Goal: Task Accomplishment & Management: Use online tool/utility

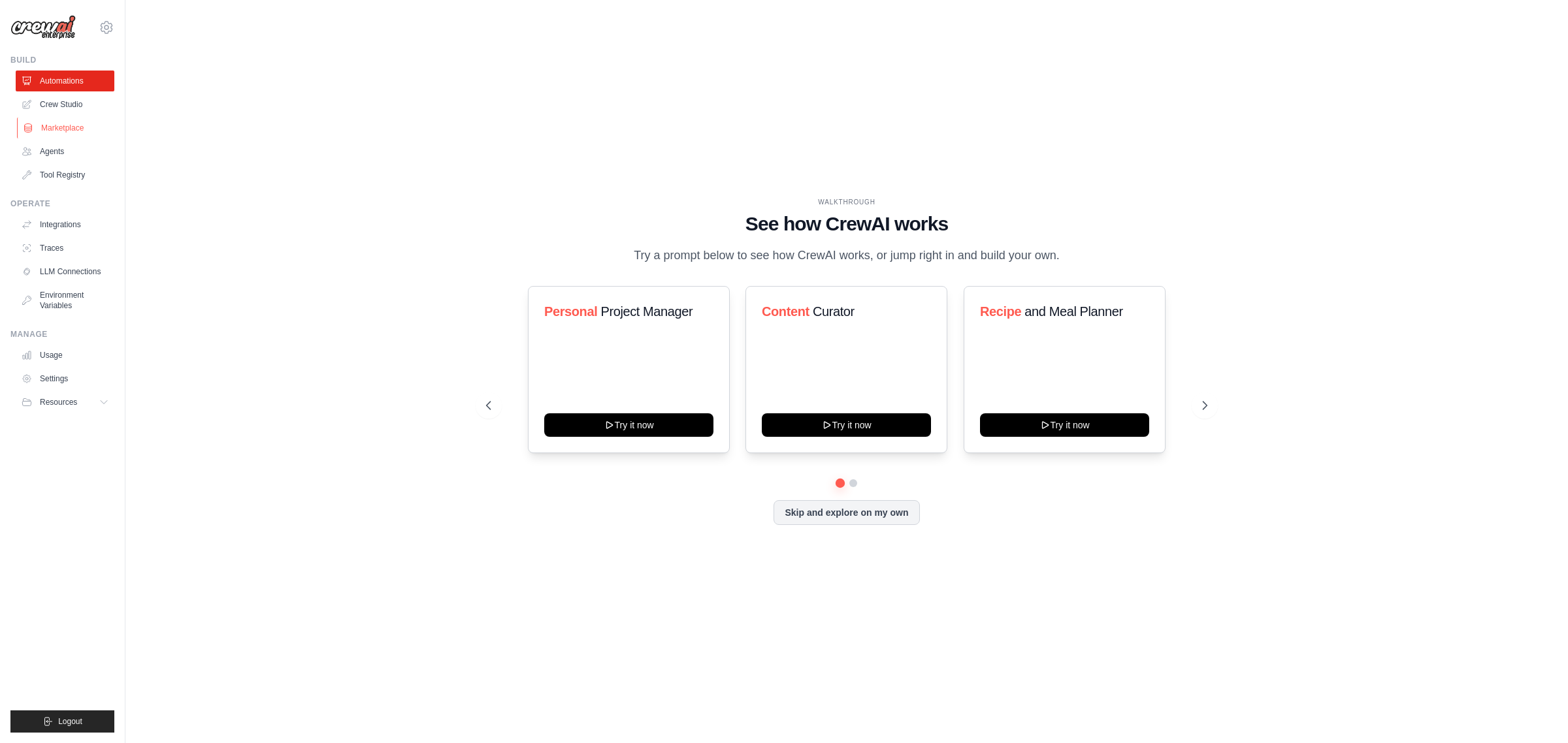
click at [66, 118] on link "Marketplace" at bounding box center [66, 128] width 99 height 21
click at [69, 99] on link "Crew Studio" at bounding box center [66, 104] width 99 height 21
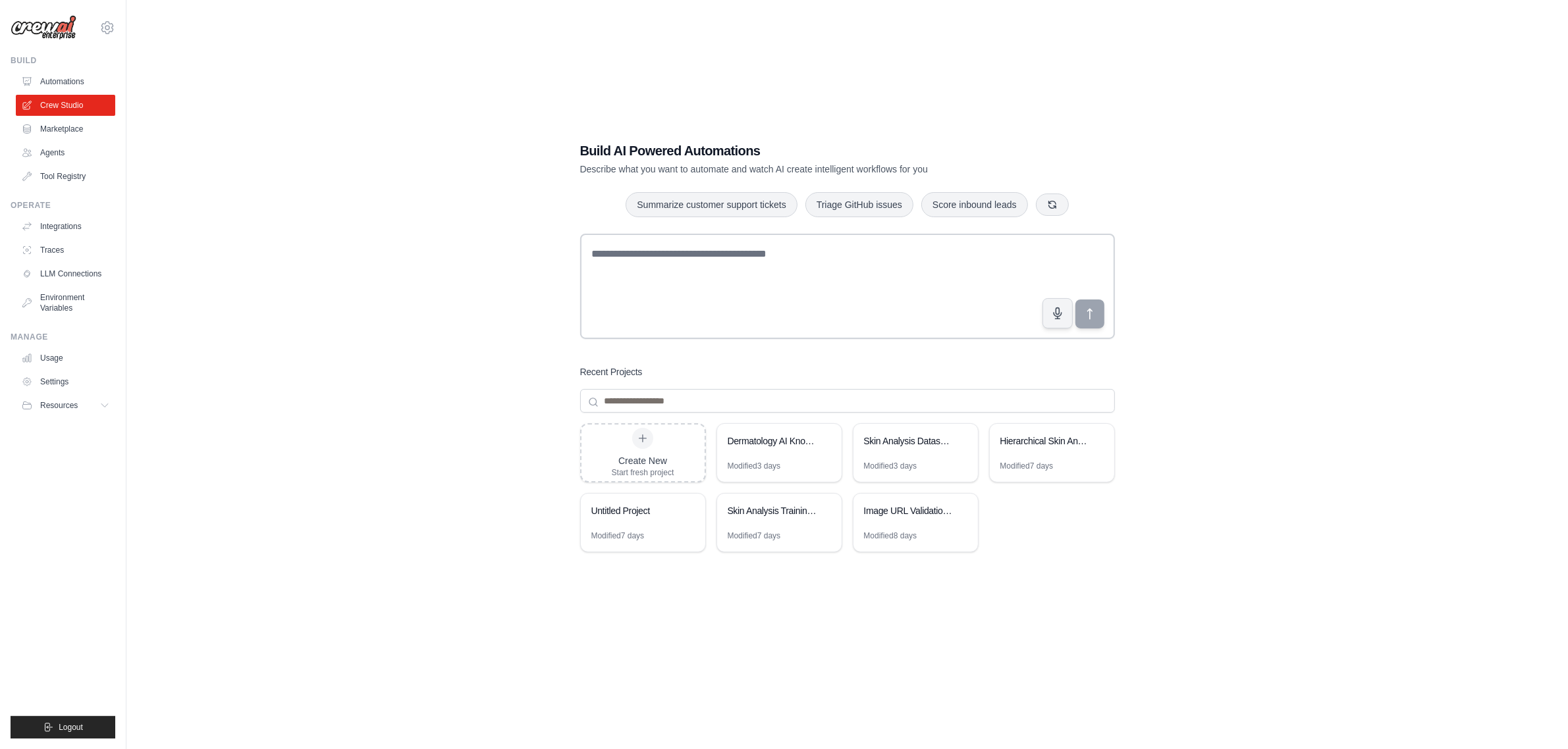
click at [415, 491] on div "Build AI Powered Automations Describe what you want to automate and watch AI cr…" at bounding box center [847, 388] width 1399 height 749
click at [747, 454] on div "Dermatology AI Knowledge Base Builder" at bounding box center [779, 442] width 124 height 37
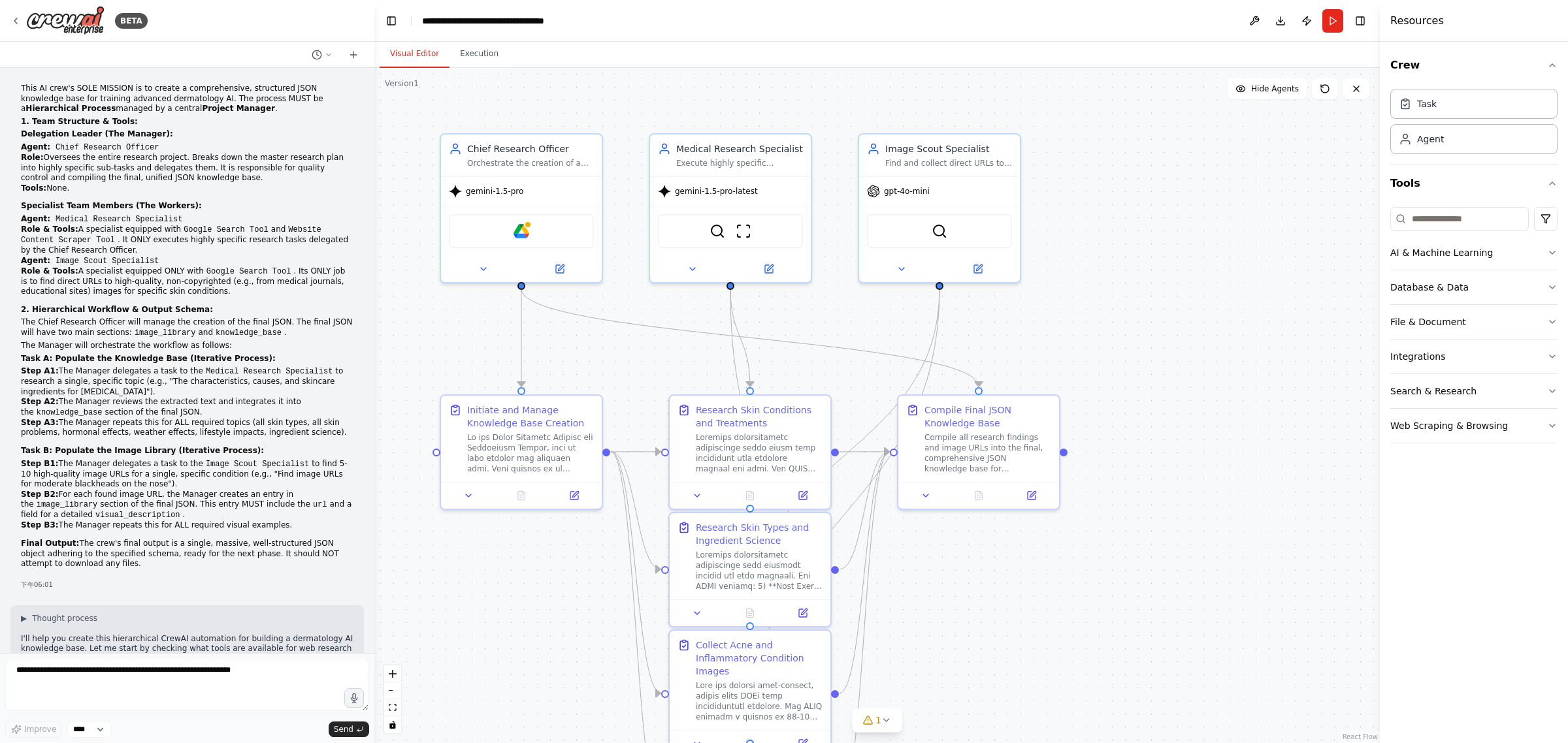
scroll to position [8264, 0]
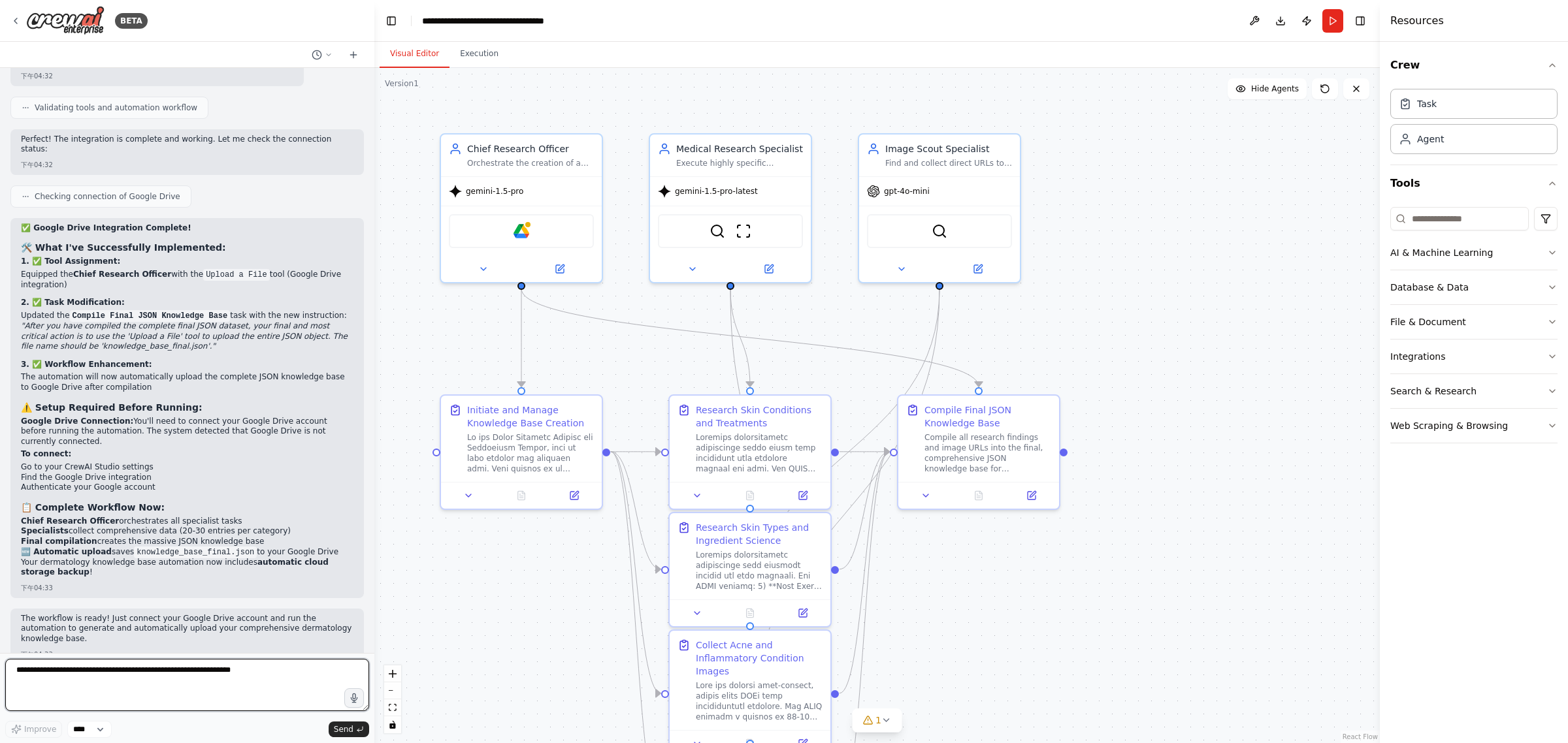
click at [209, 677] on textarea at bounding box center [187, 685] width 364 height 52
paste textarea "**********"
type textarea "**********"
click at [522, 233] on img at bounding box center [521, 228] width 16 height 16
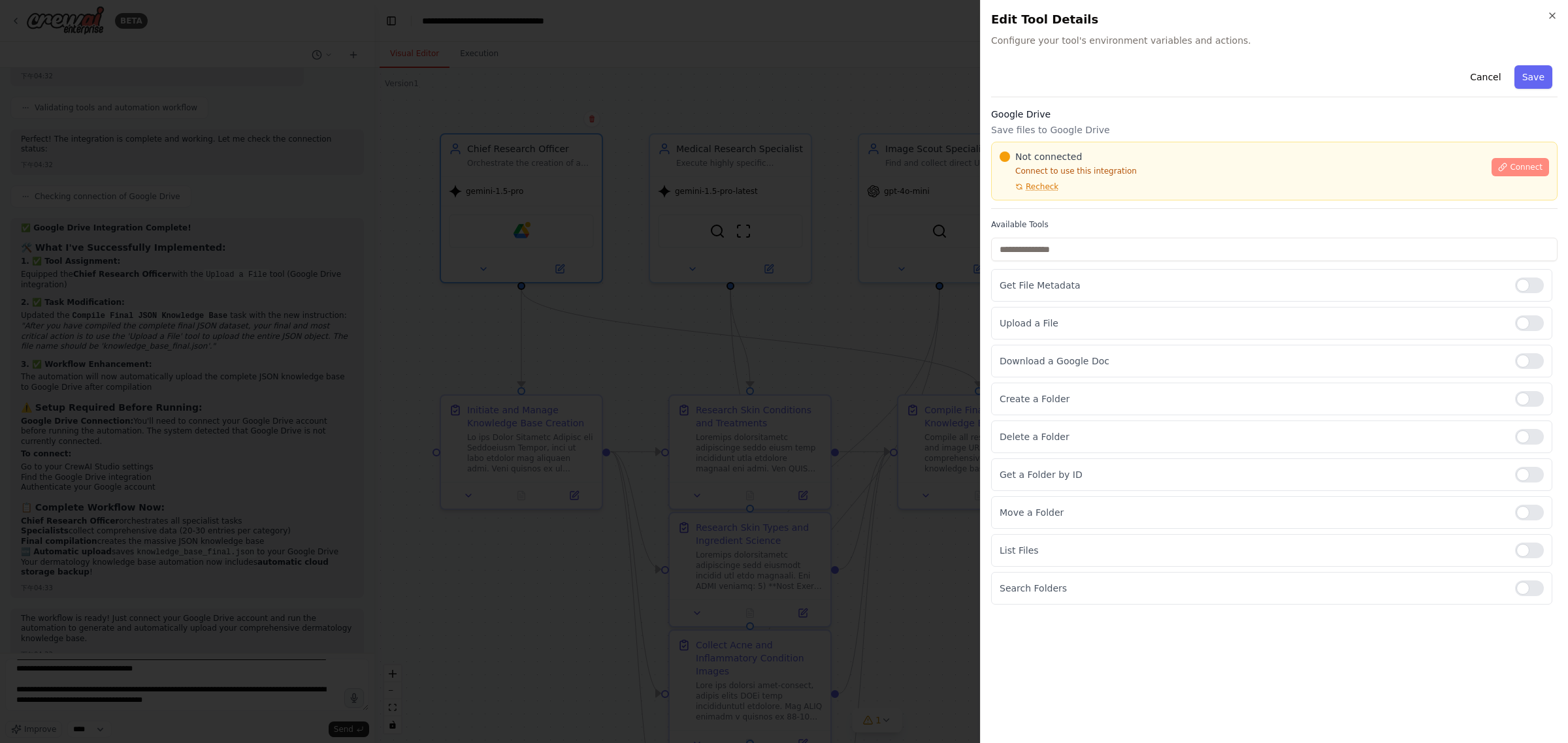
click at [1512, 165] on span "Connect" at bounding box center [1526, 167] width 33 height 10
click at [1526, 171] on span "Connect" at bounding box center [1526, 167] width 33 height 10
click at [1525, 160] on button "Connect" at bounding box center [1519, 167] width 57 height 19
click at [1517, 170] on span "Connect" at bounding box center [1526, 167] width 33 height 10
click at [899, 253] on div at bounding box center [784, 372] width 1568 height 743
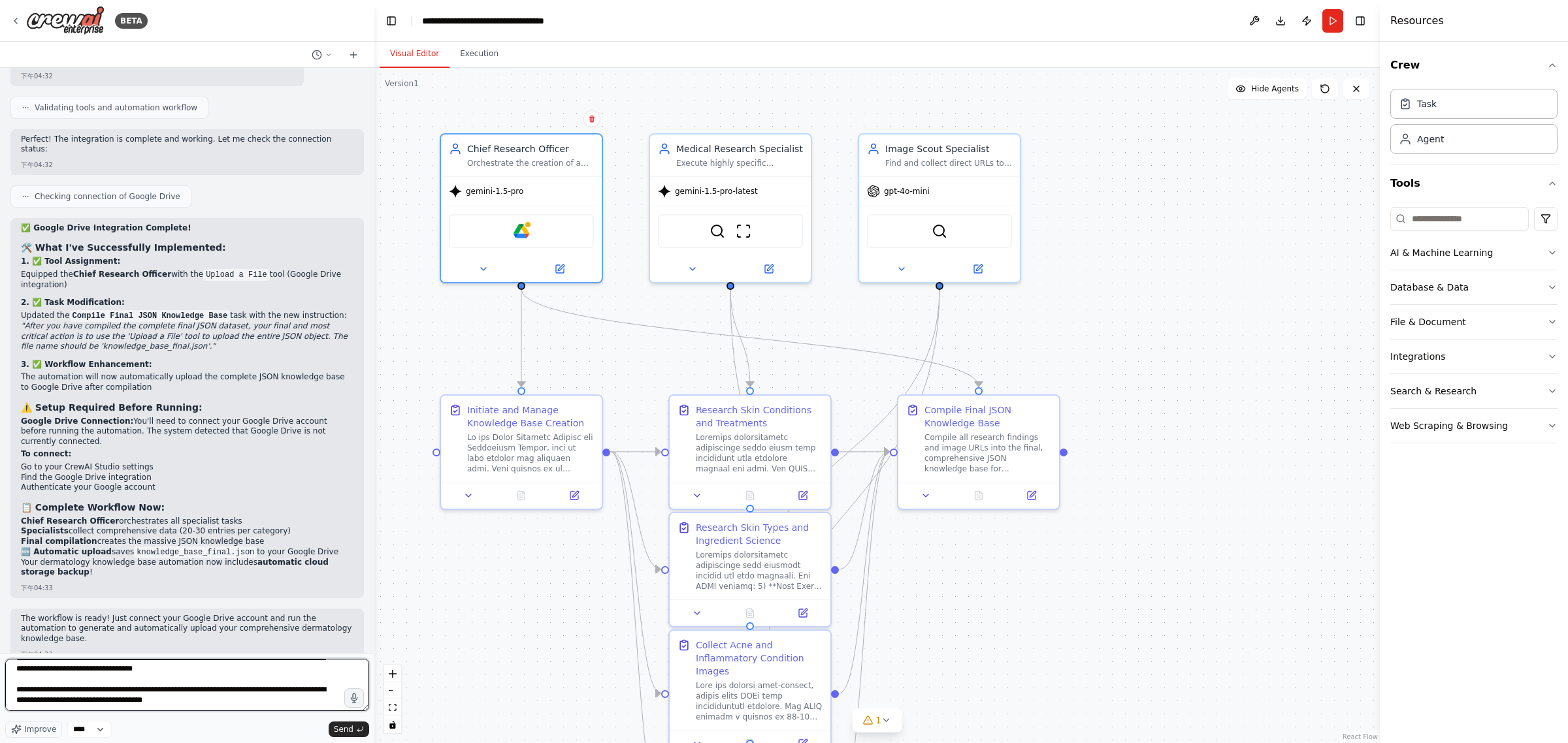
click at [283, 695] on textarea at bounding box center [187, 685] width 364 height 52
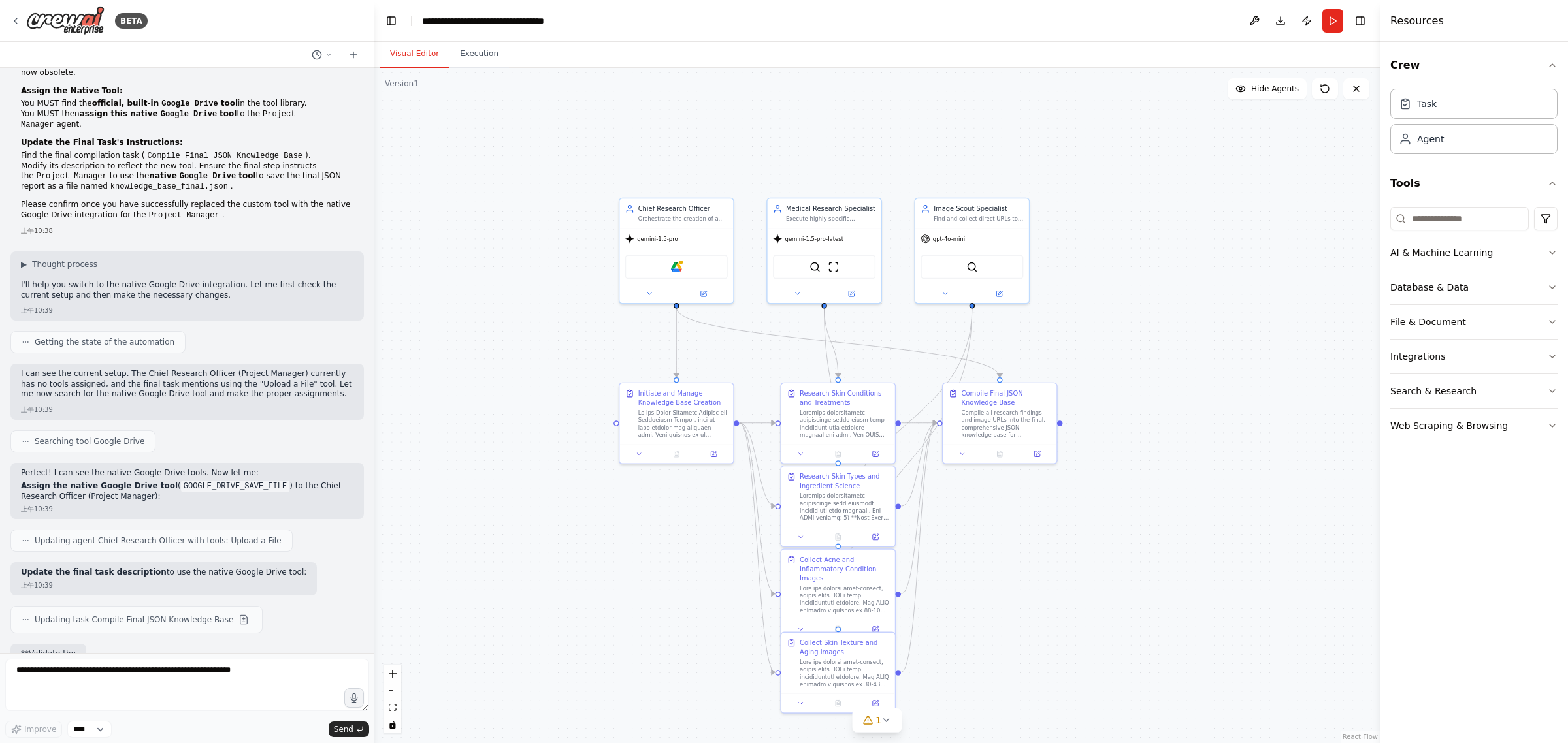
scroll to position [9035, 0]
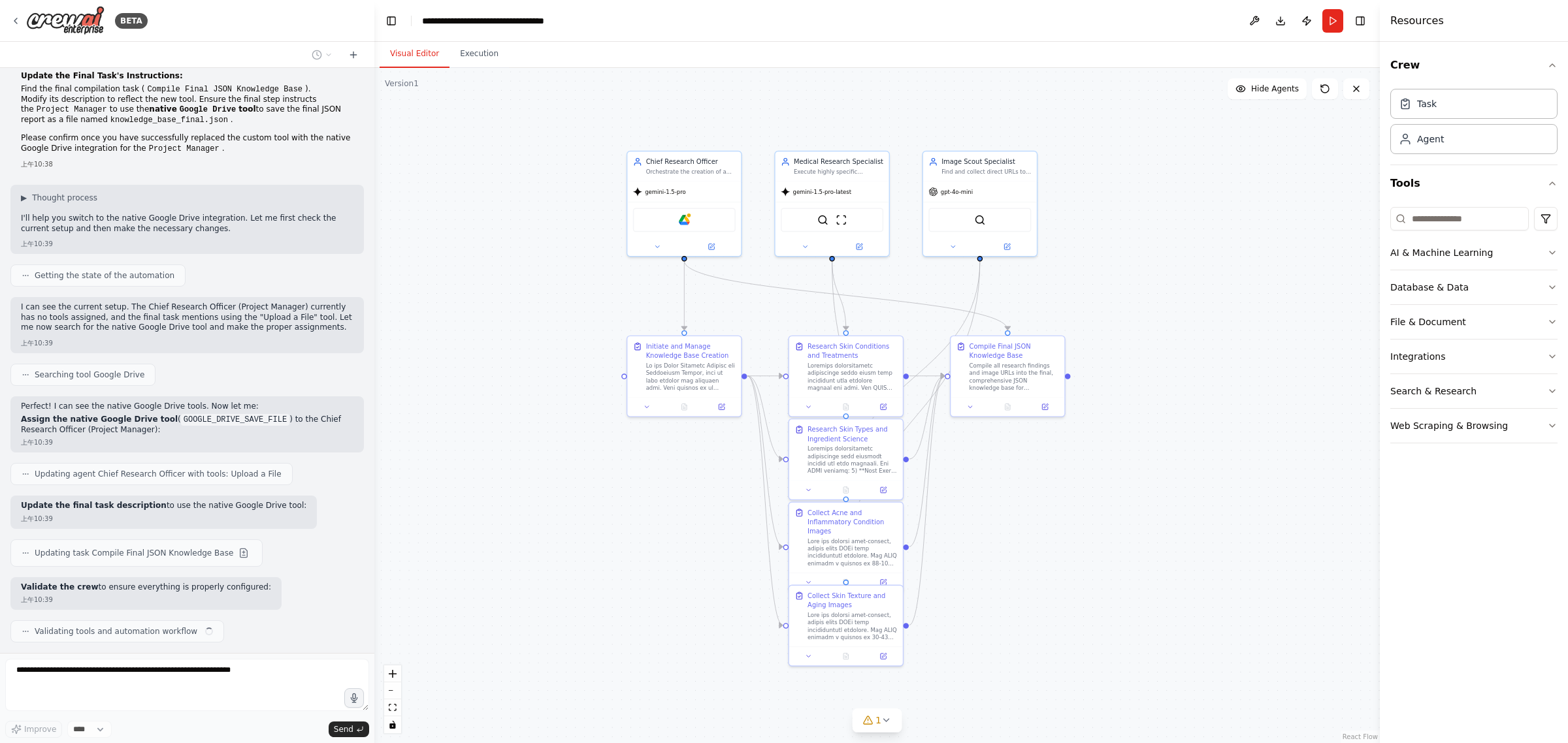
drag, startPoint x: 1140, startPoint y: 342, endPoint x: 1167, endPoint y: 236, distance: 109.4
click at [1167, 236] on div ".deletable-edge-delete-btn { width: 20px; height: 20px; border: 0px solid #ffff…" at bounding box center [877, 405] width 1005 height 675
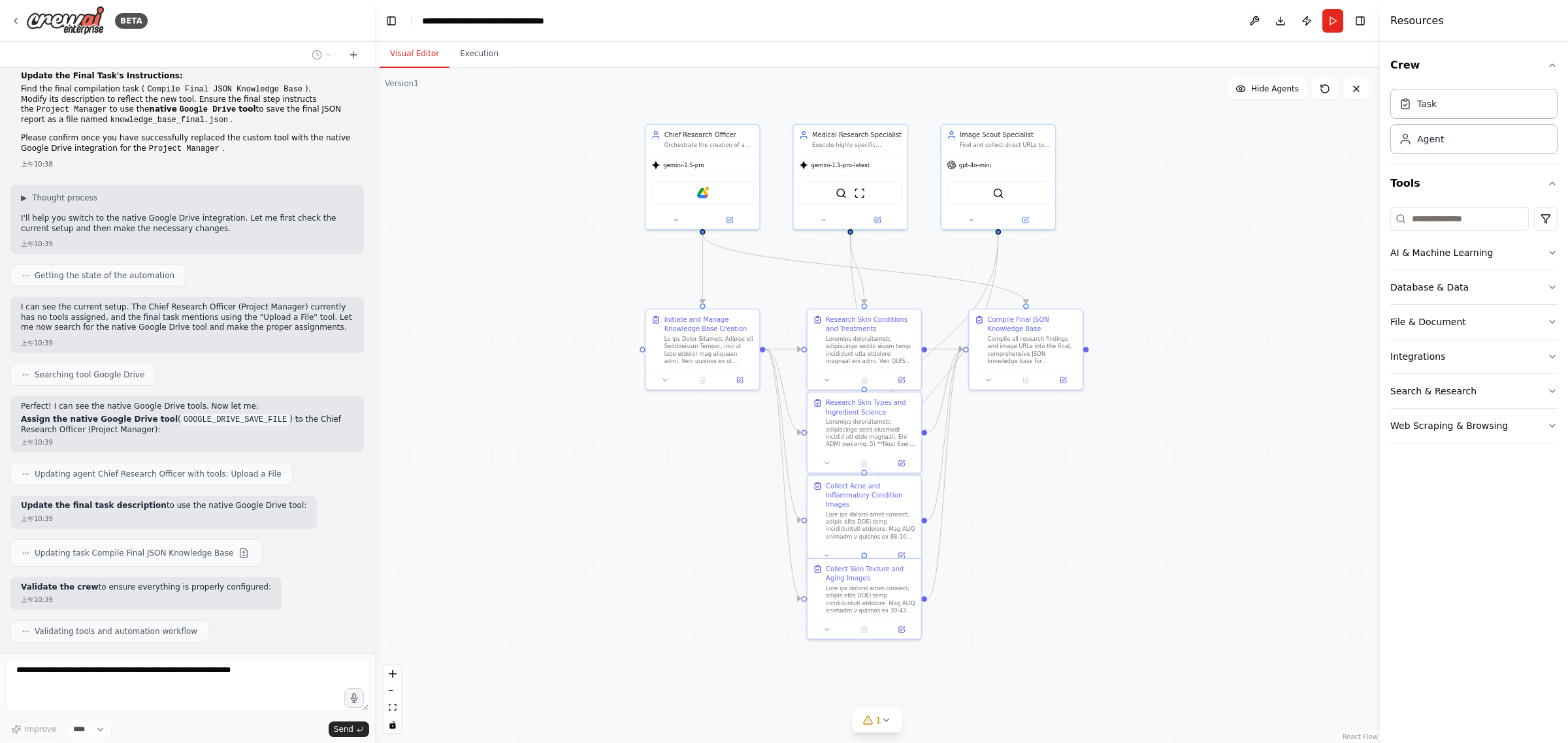
drag, startPoint x: 1168, startPoint y: 228, endPoint x: 1160, endPoint y: 255, distance: 28.2
click at [1160, 255] on div ".deletable-edge-delete-btn { width: 20px; height: 20px; border: 0px solid #ffff…" at bounding box center [877, 405] width 1005 height 675
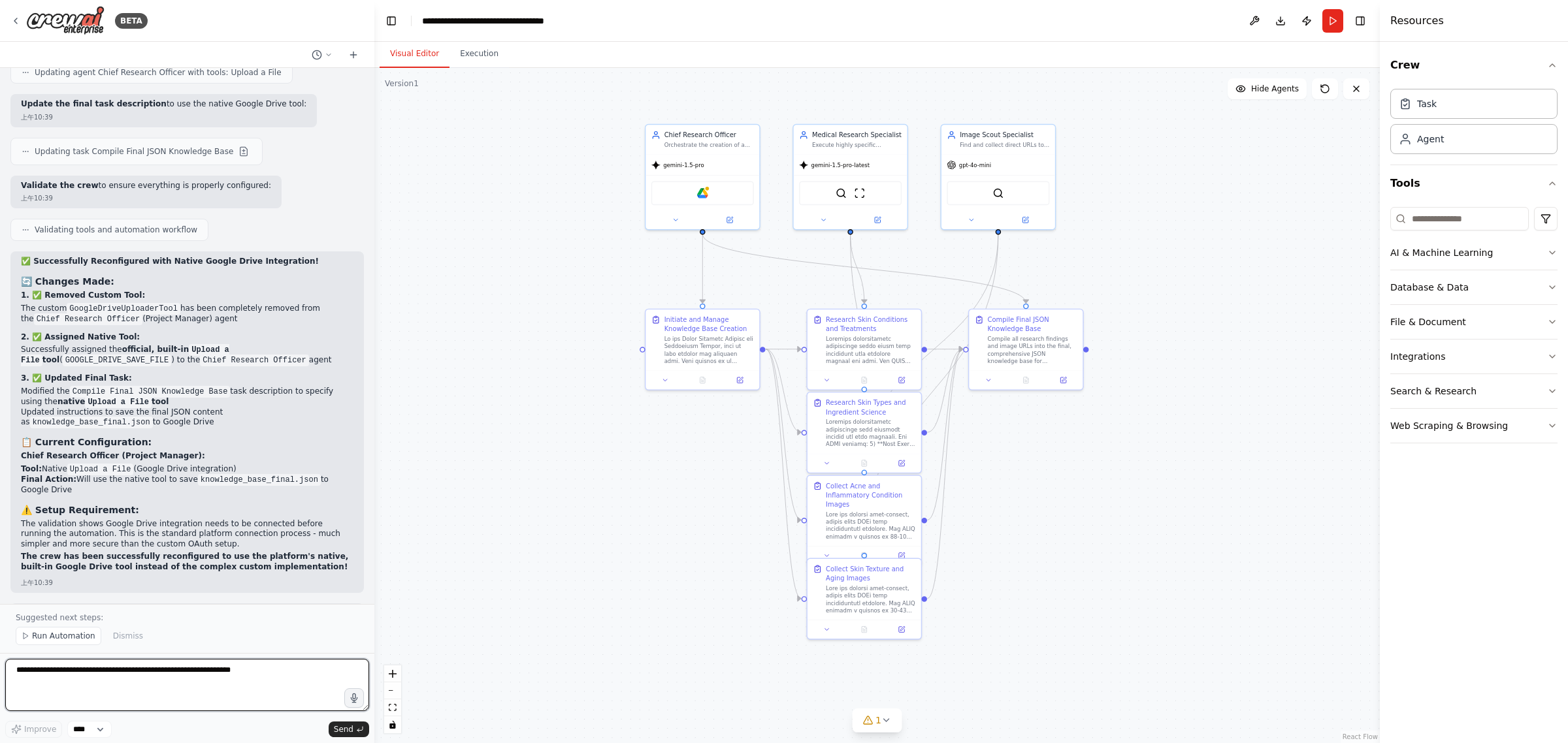
scroll to position [9465, 0]
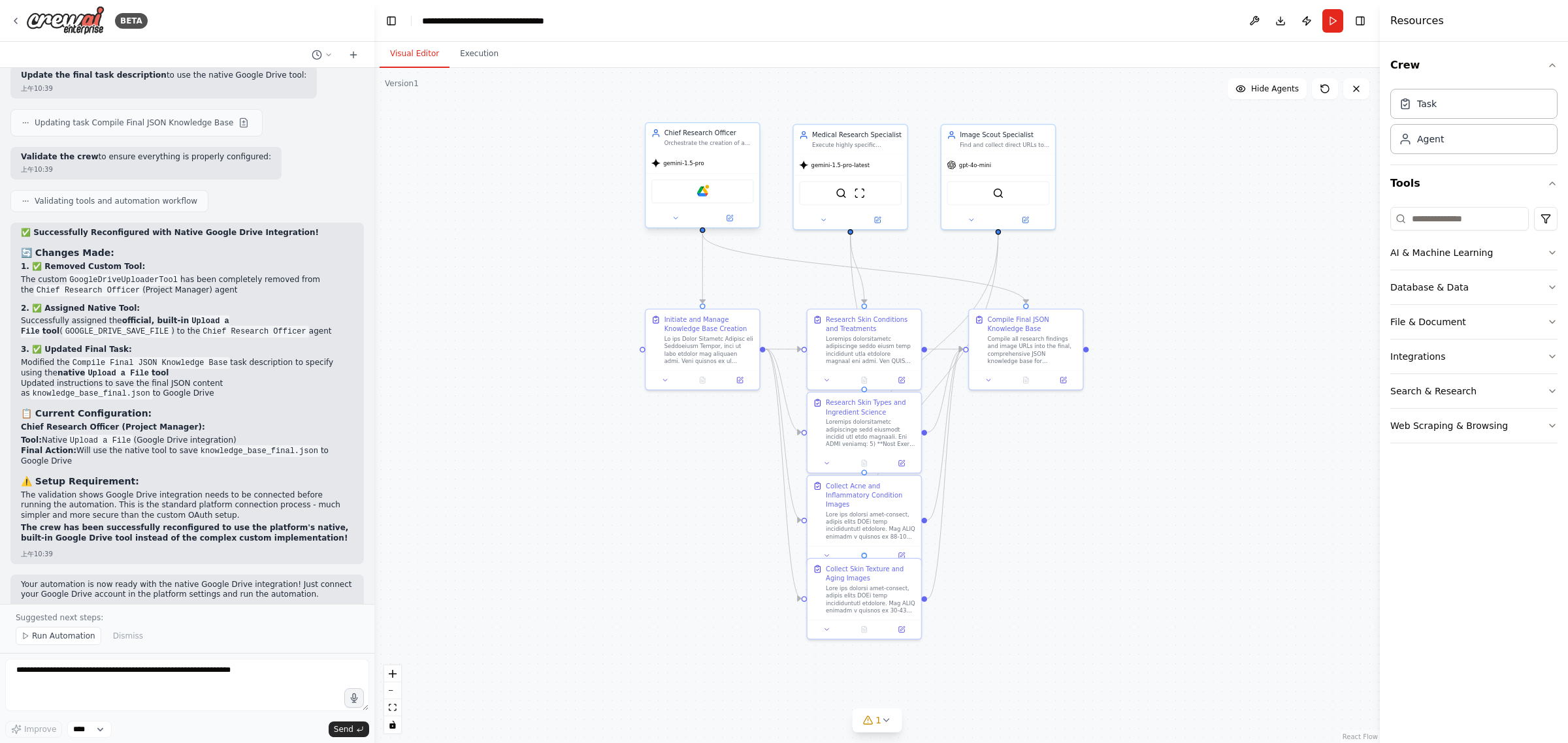
click at [693, 198] on div "Google Drive" at bounding box center [702, 192] width 102 height 24
click at [709, 193] on div "Google Drive" at bounding box center [702, 192] width 102 height 24
click at [705, 190] on img at bounding box center [702, 191] width 11 height 11
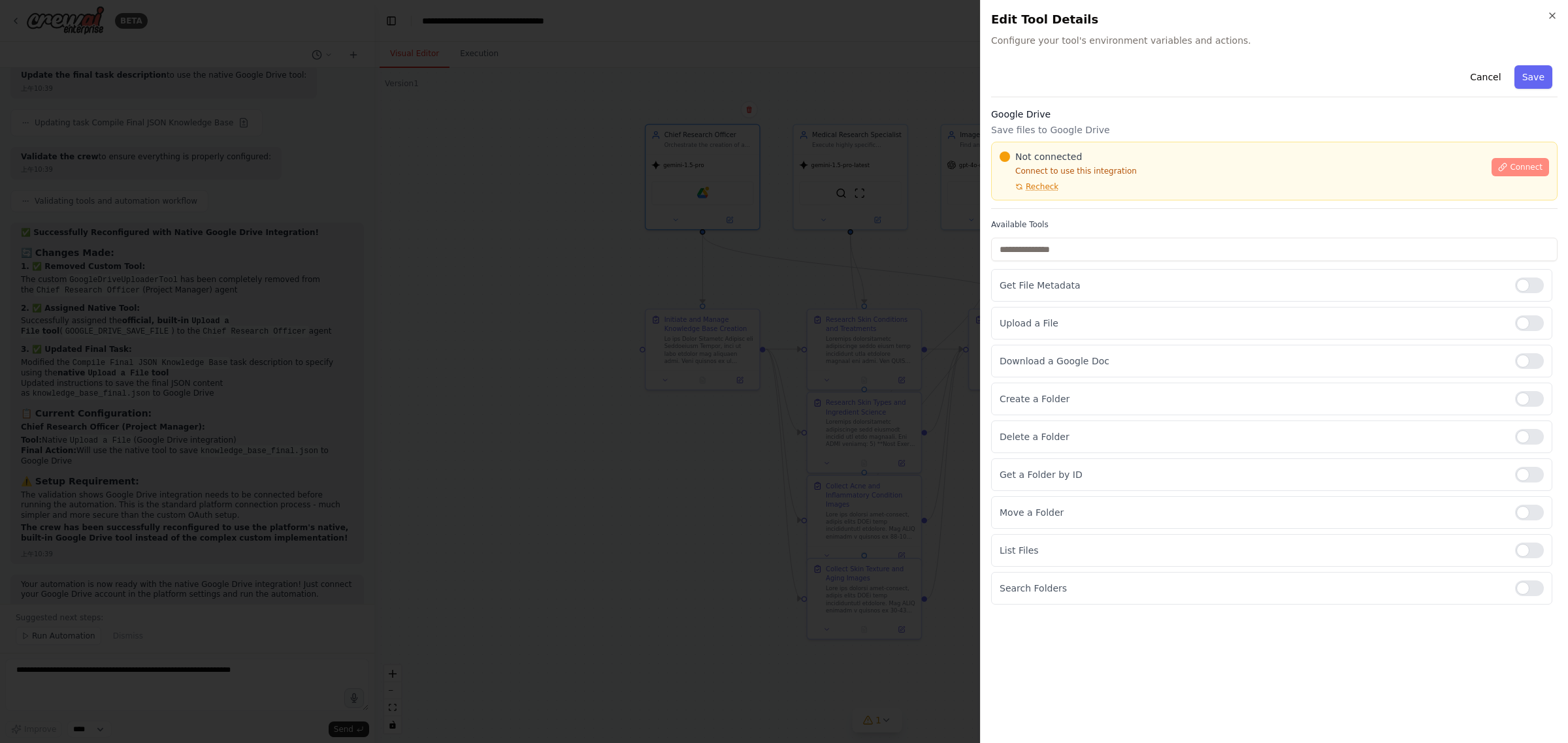
click at [1511, 160] on button "Connect" at bounding box center [1519, 167] width 57 height 19
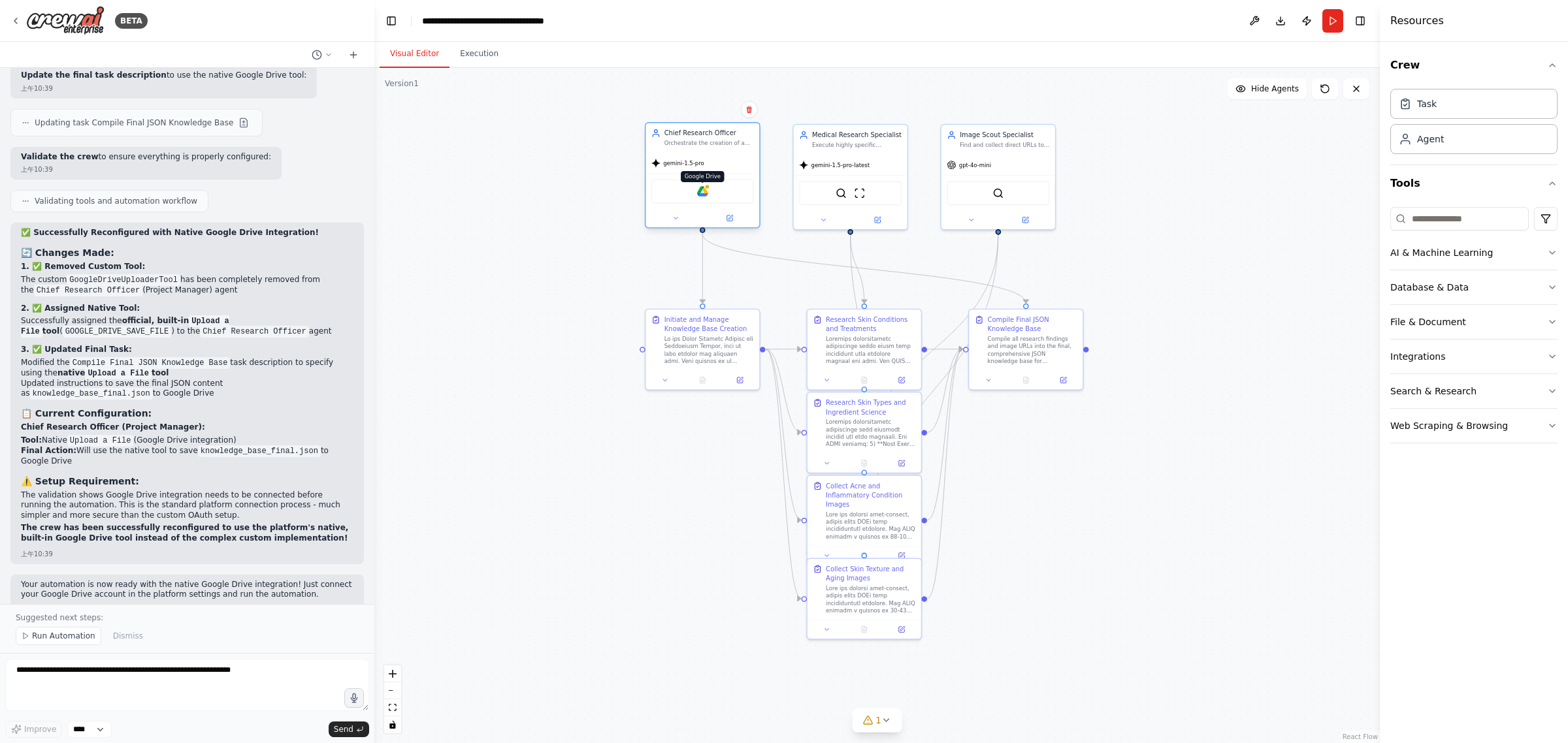
click at [705, 190] on img at bounding box center [702, 191] width 11 height 11
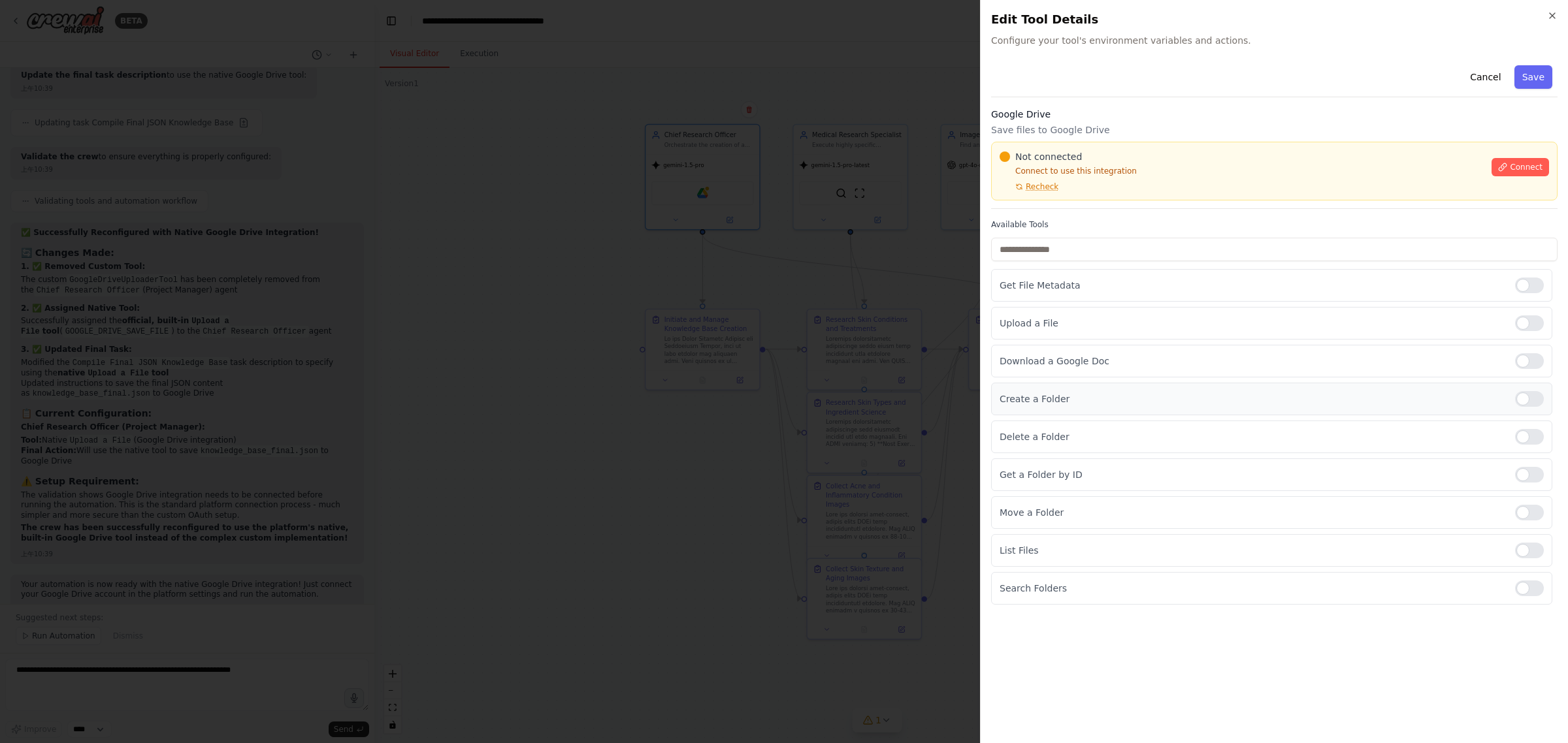
click at [1538, 405] on div at bounding box center [1529, 398] width 29 height 16
click at [1519, 162] on span "Connect" at bounding box center [1526, 167] width 33 height 10
click at [1520, 176] on button "Connect" at bounding box center [1519, 167] width 57 height 19
click at [1531, 181] on div "Not connected Connect to use this integration Recheck Connect" at bounding box center [1274, 171] width 549 height 42
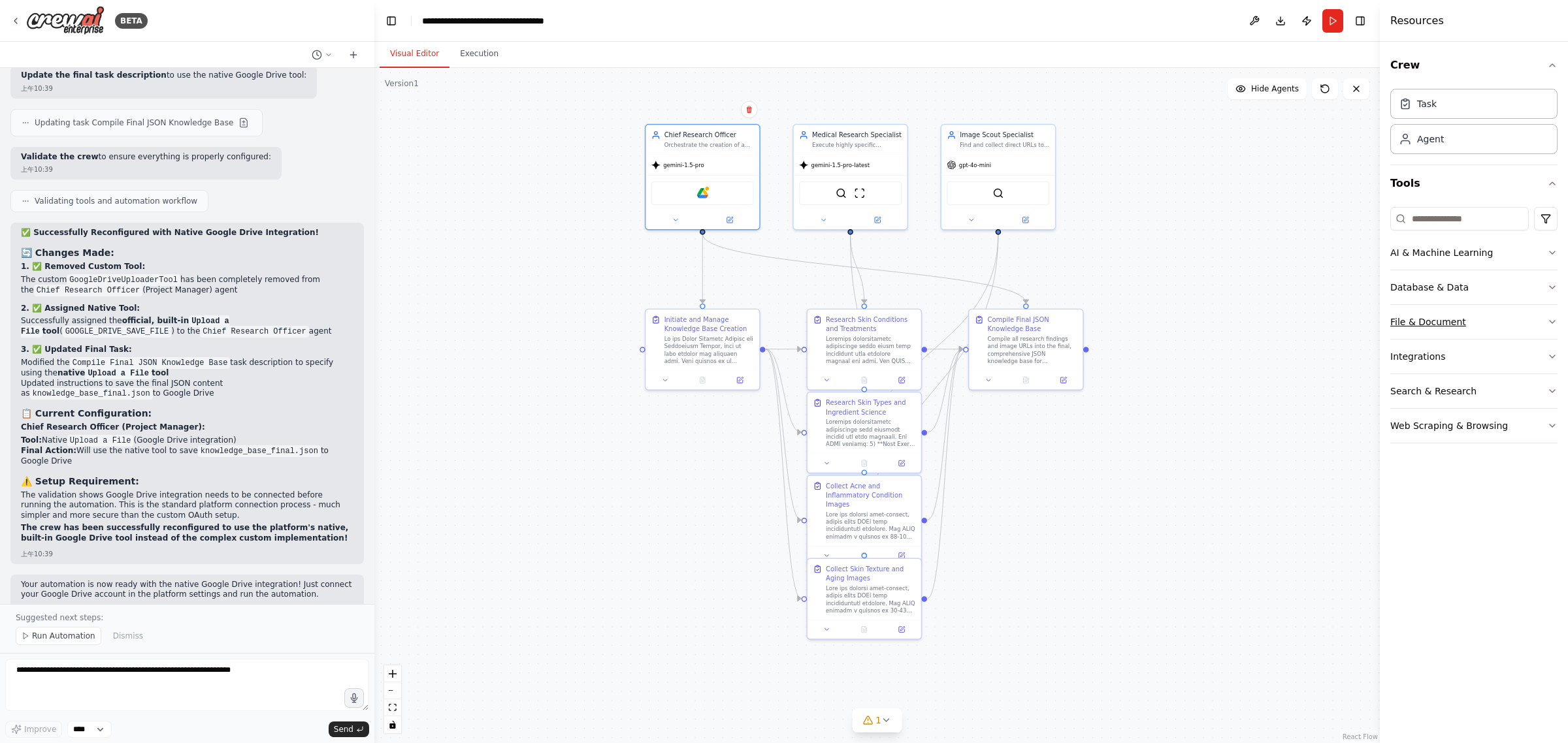
click at [1474, 325] on button "File & Document" at bounding box center [1474, 322] width 167 height 34
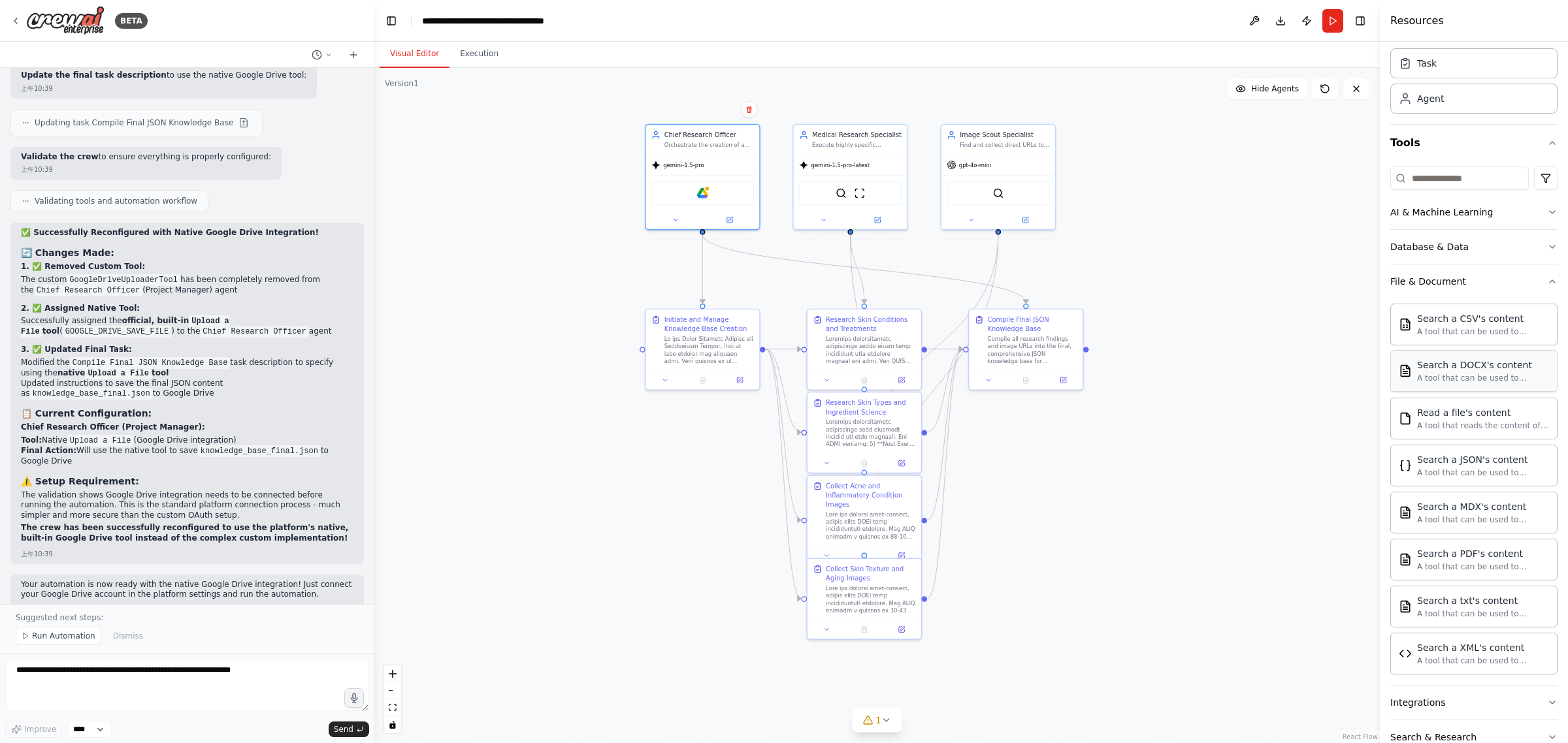
scroll to position [111, 0]
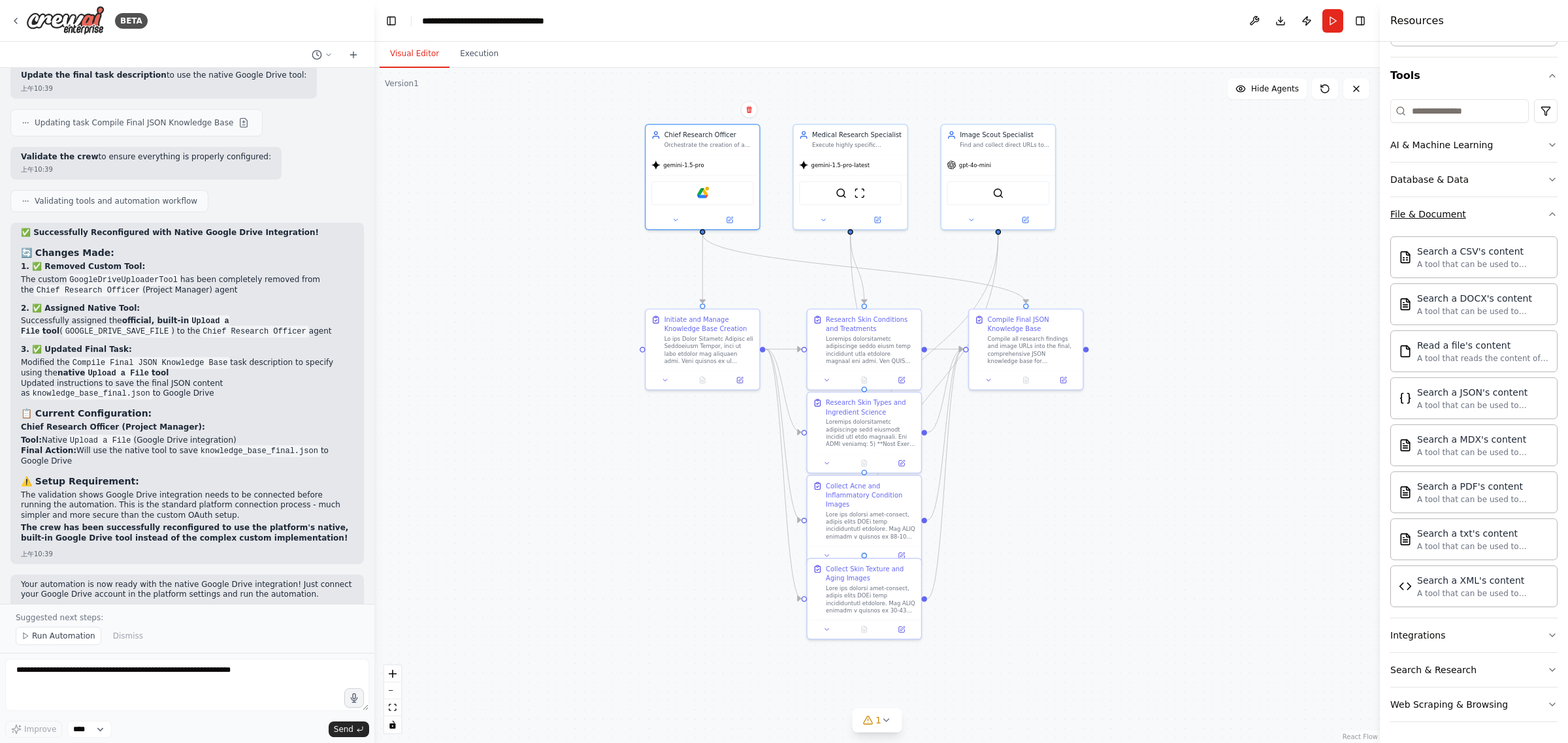
click at [1533, 207] on button "File & Document" at bounding box center [1474, 214] width 167 height 34
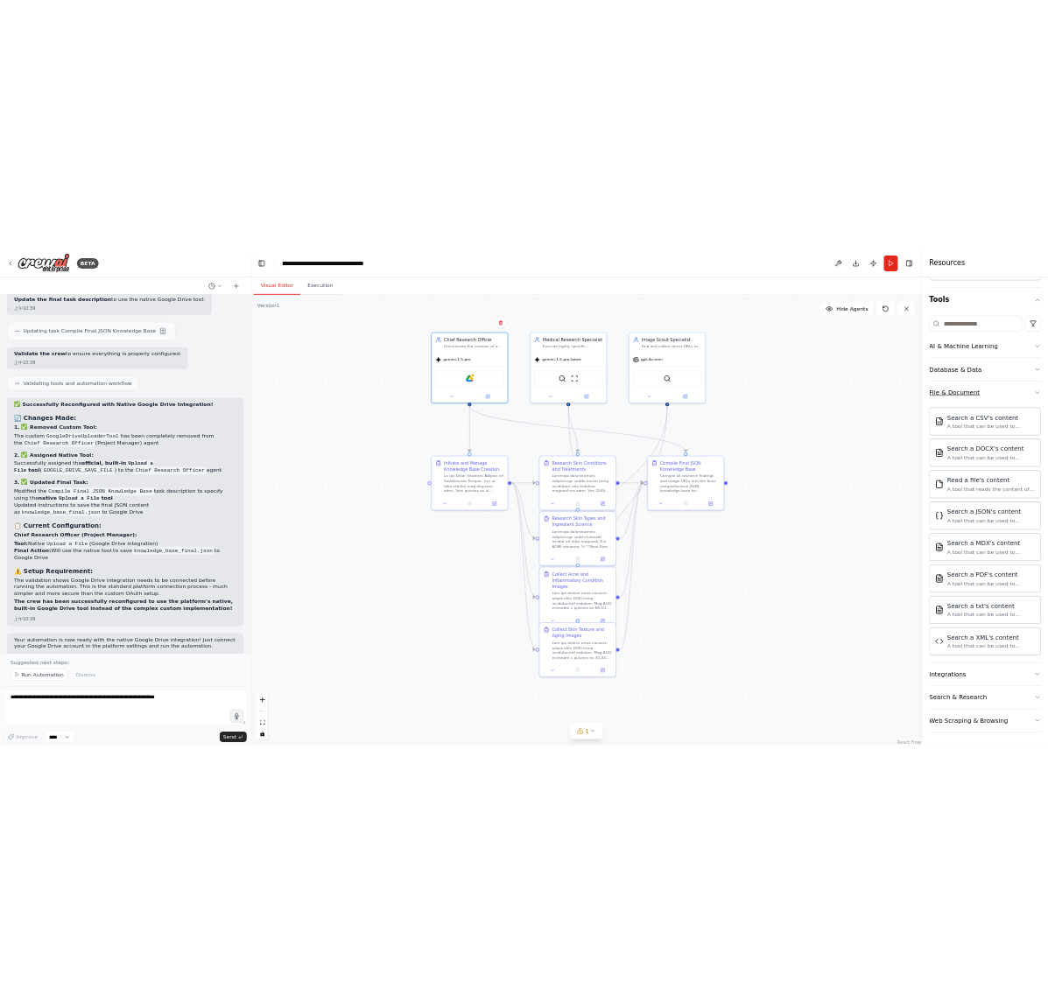
scroll to position [0, 0]
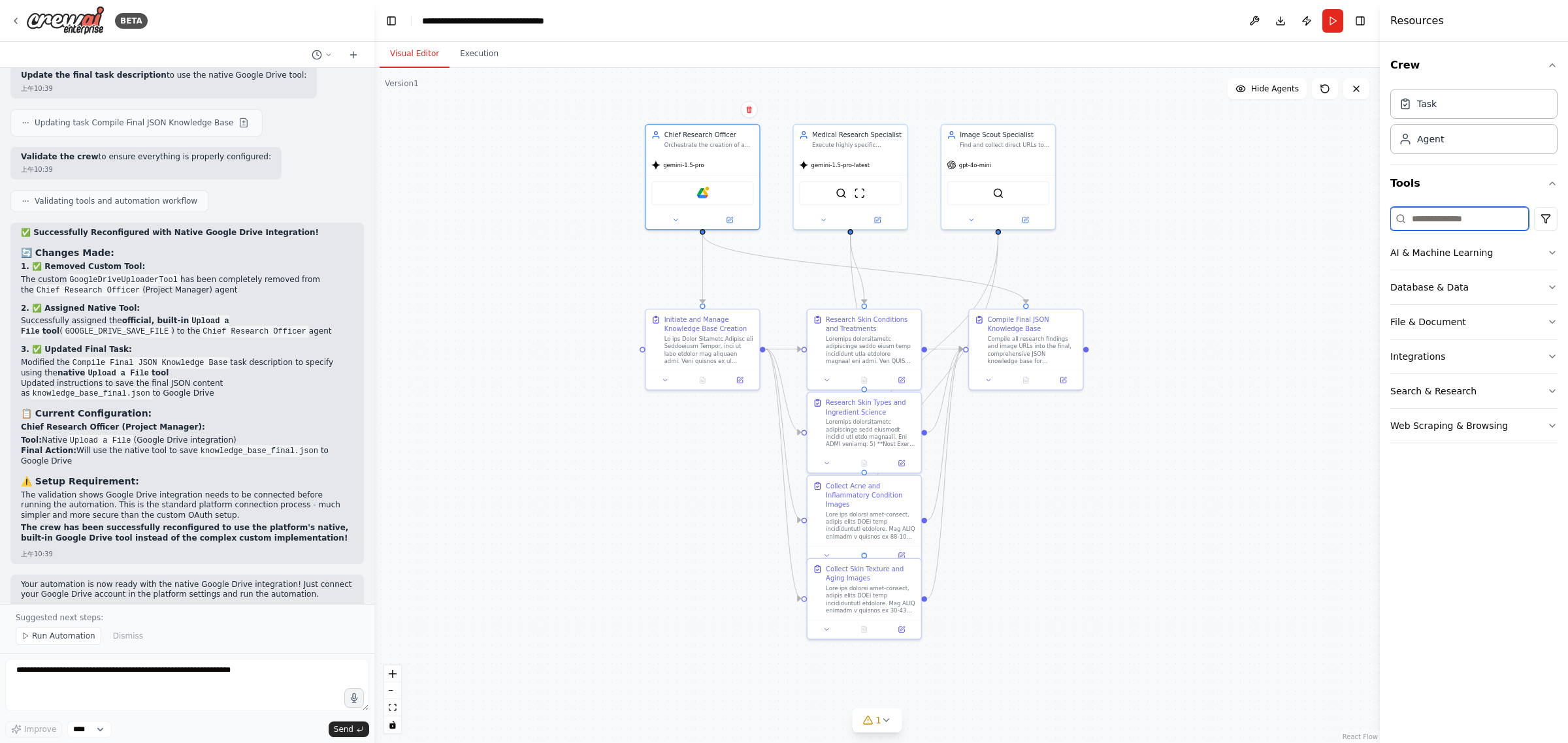
click at [1443, 207] on input at bounding box center [1460, 219] width 139 height 24
click at [712, 191] on div "Google Drive" at bounding box center [702, 192] width 102 height 24
click at [701, 191] on img at bounding box center [702, 191] width 11 height 11
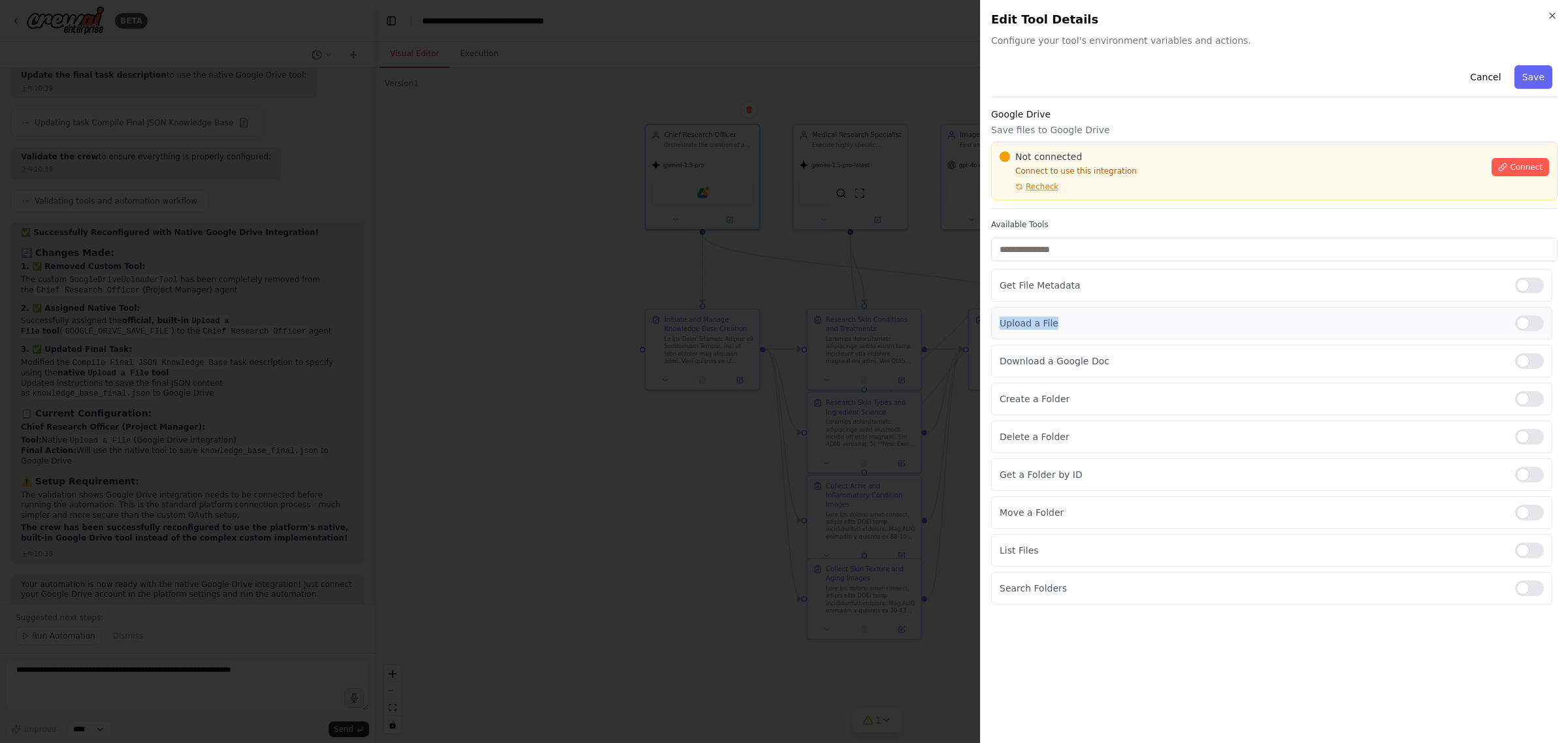
drag, startPoint x: 1076, startPoint y: 322, endPoint x: 1009, endPoint y: 321, distance: 67.0
click at [993, 323] on div "Upload a File" at bounding box center [1272, 323] width 561 height 33
copy p "Upload a File"
click at [929, 162] on div at bounding box center [784, 372] width 1568 height 743
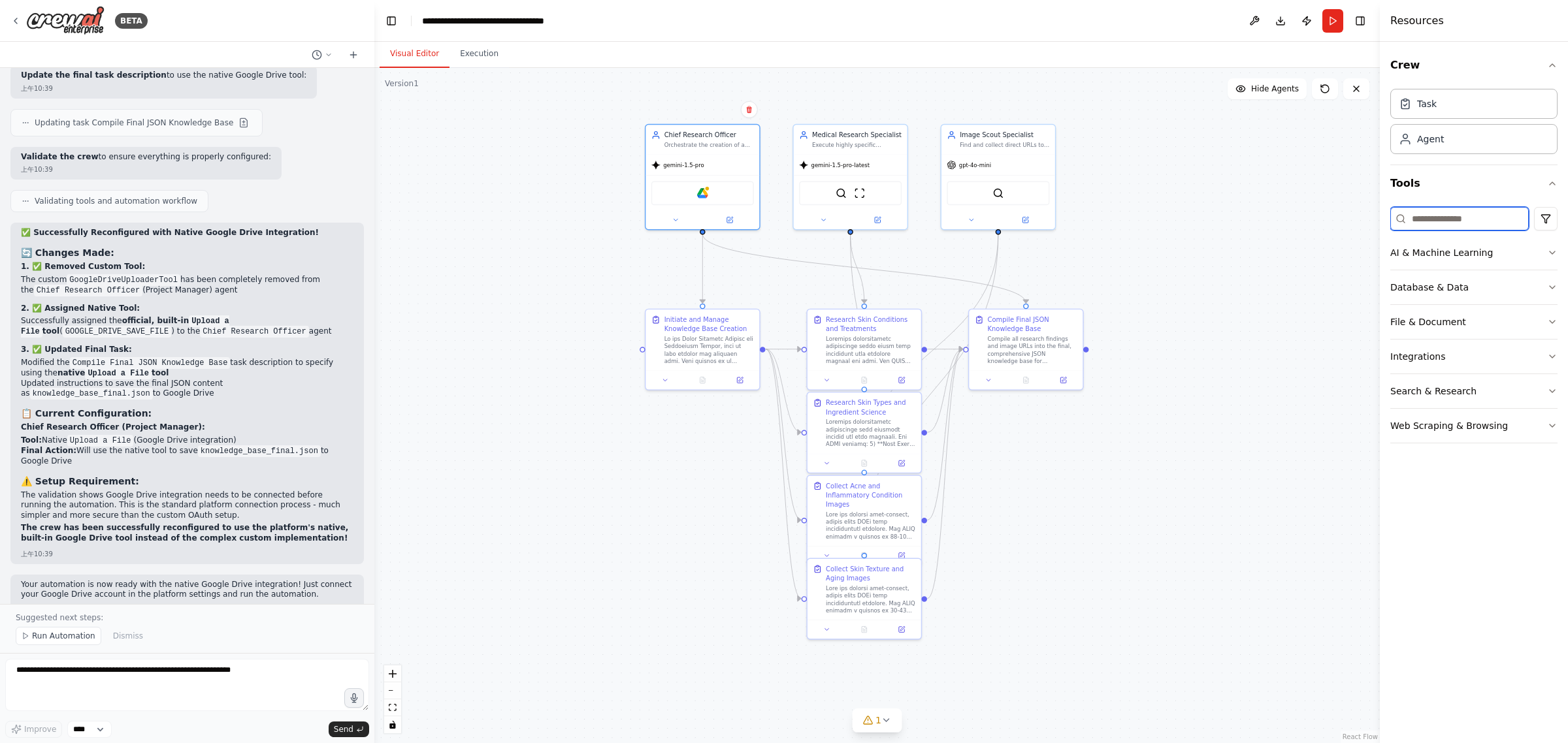
click at [1454, 217] on input at bounding box center [1460, 219] width 139 height 24
paste input "**********"
drag, startPoint x: 1454, startPoint y: 216, endPoint x: 1284, endPoint y: 210, distance: 170.1
click at [1284, 210] on div "BETA This AI crew's SOLE MISSION is to create a comprehensive, structured JSON …" at bounding box center [784, 372] width 1568 height 743
type input "****"
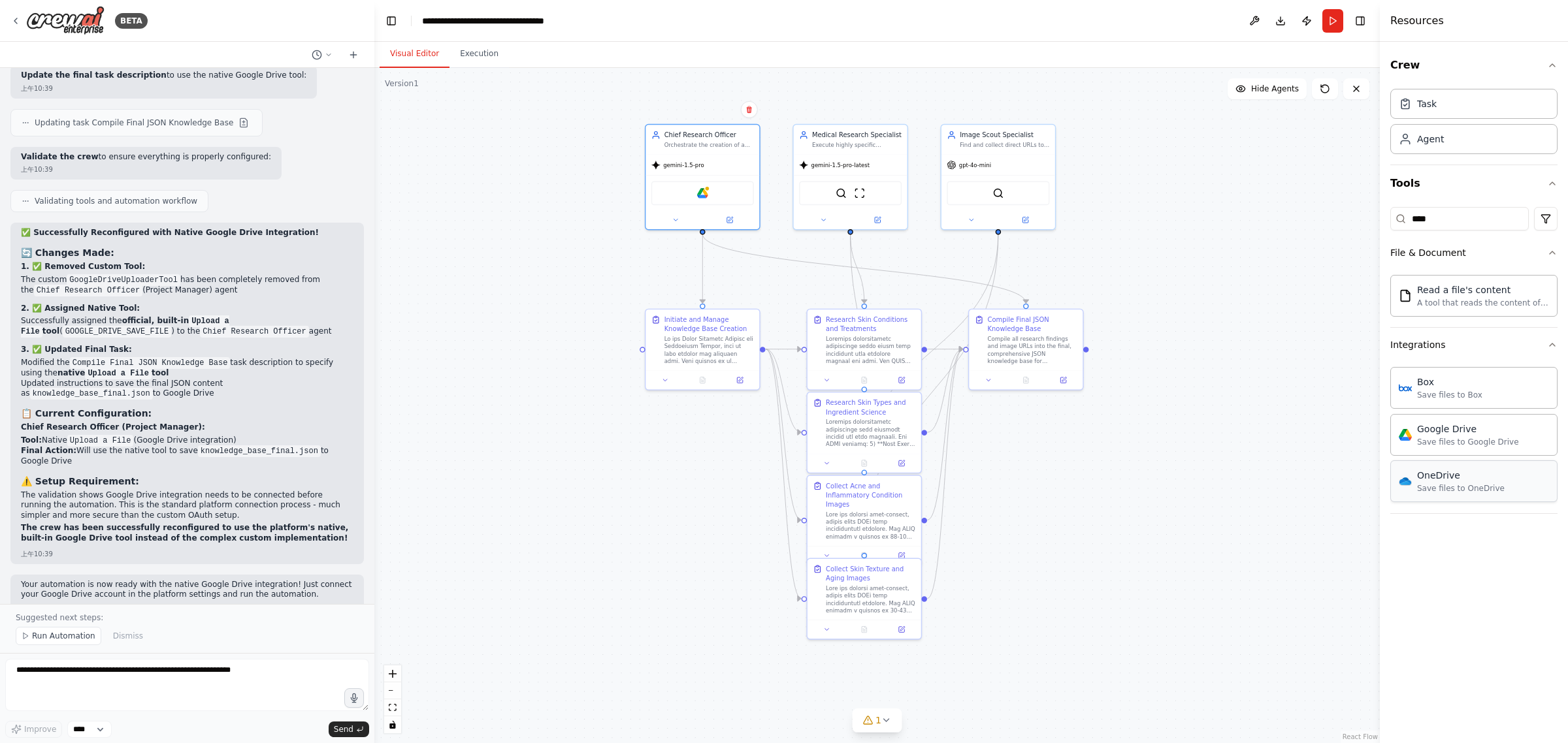
click at [1484, 492] on div "Save files to OneDrive" at bounding box center [1460, 489] width 87 height 10
drag, startPoint x: 1467, startPoint y: 489, endPoint x: 710, endPoint y: 192, distance: 813.2
click at [710, 192] on img at bounding box center [711, 191] width 11 height 11
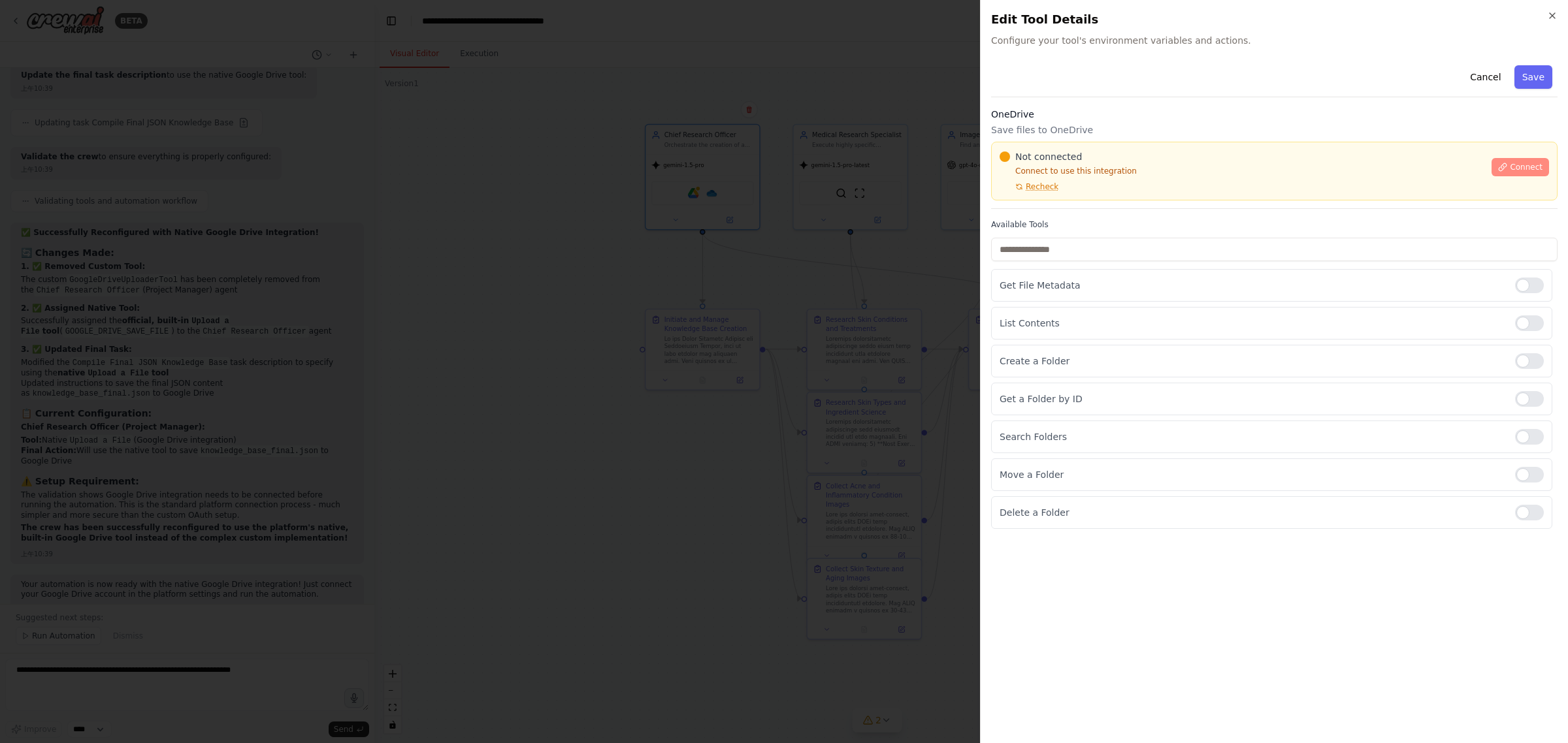
click at [1516, 170] on span "Connect" at bounding box center [1526, 167] width 33 height 10
click at [1512, 167] on span "Connect" at bounding box center [1526, 167] width 33 height 10
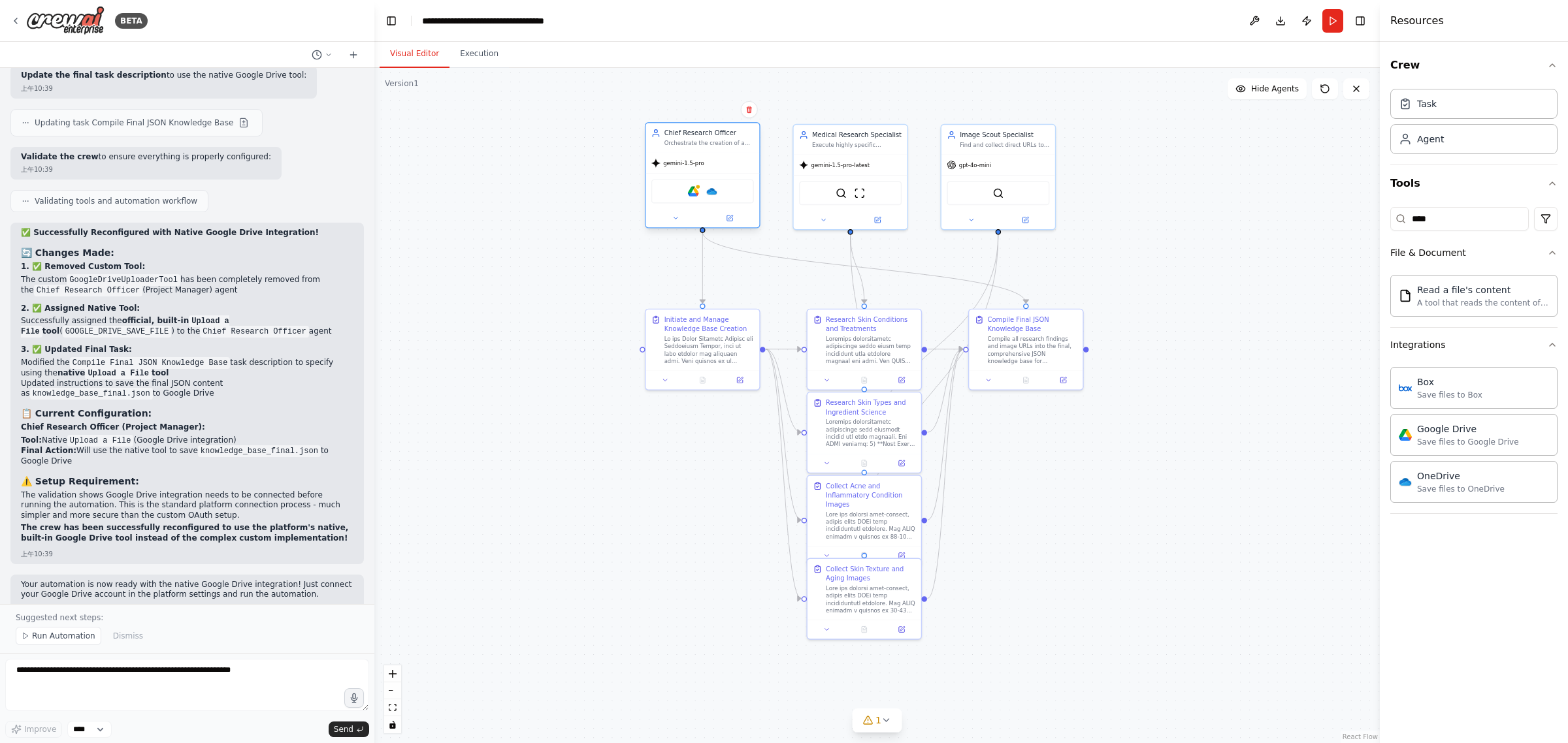
click at [678, 192] on div "Google Drive OneDrive" at bounding box center [702, 192] width 102 height 24
click at [681, 222] on div at bounding box center [702, 218] width 113 height 19
click at [681, 216] on button at bounding box center [675, 218] width 52 height 11
click at [808, 372] on icon at bounding box center [805, 377] width 11 height 11
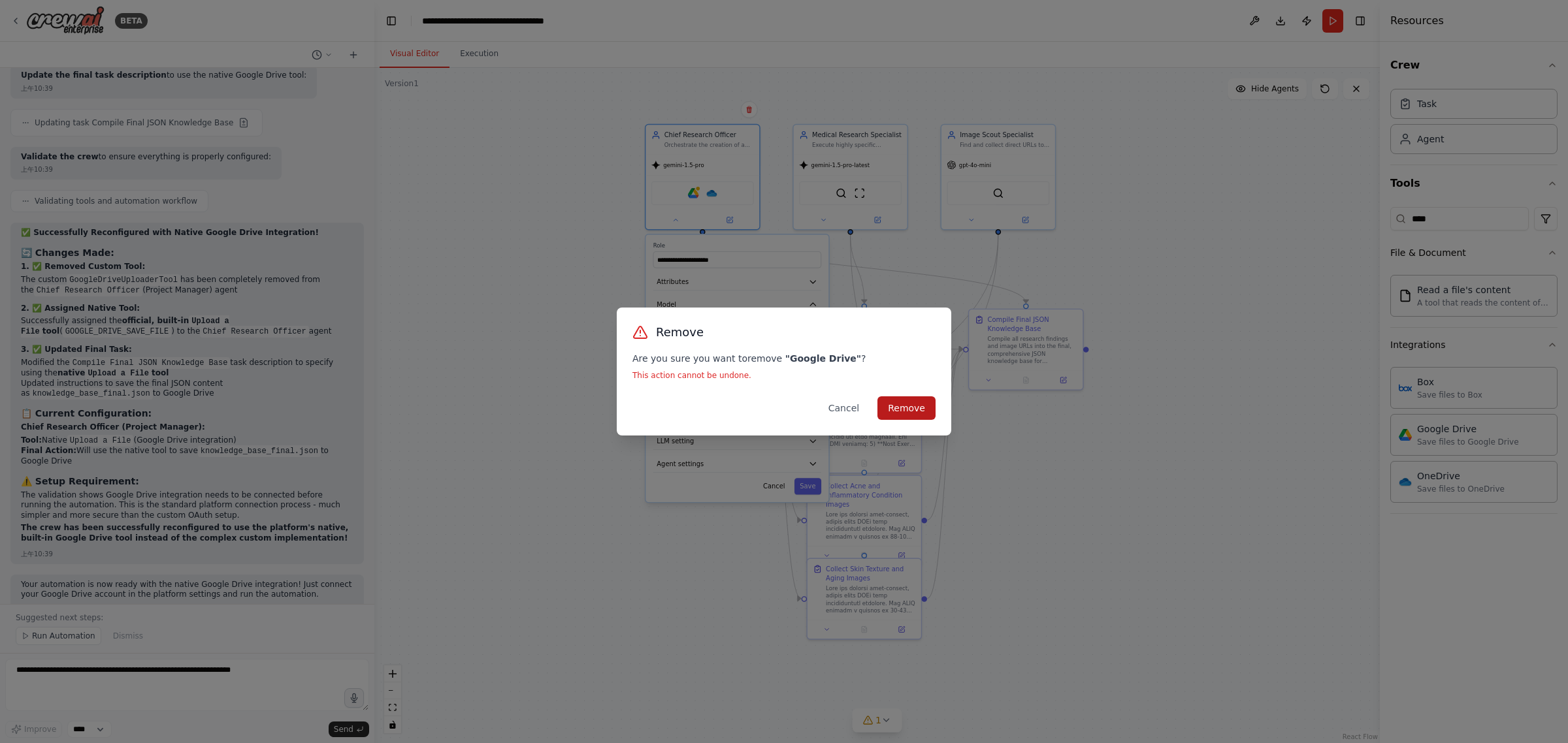
click at [913, 409] on button "Remove" at bounding box center [906, 408] width 58 height 24
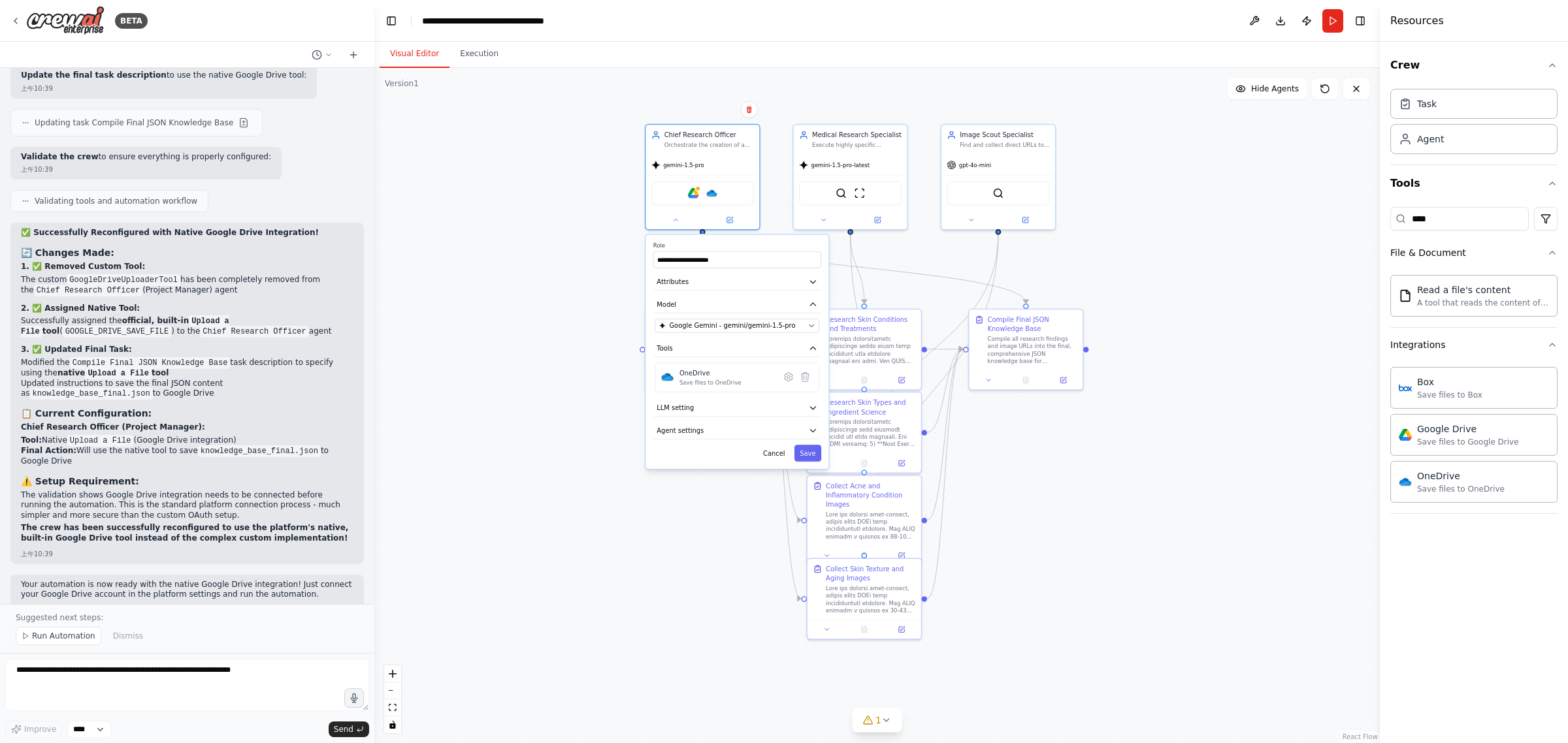
click at [1186, 497] on div ".deletable-edge-delete-btn { width: 20px; height: 20px; border: 0px solid #ffff…" at bounding box center [877, 405] width 1005 height 675
click at [801, 454] on button "Save" at bounding box center [808, 453] width 27 height 16
click at [1166, 485] on div ".deletable-edge-delete-btn { width: 20px; height: 20px; border: 0px solid #ffff…" at bounding box center [877, 405] width 1005 height 675
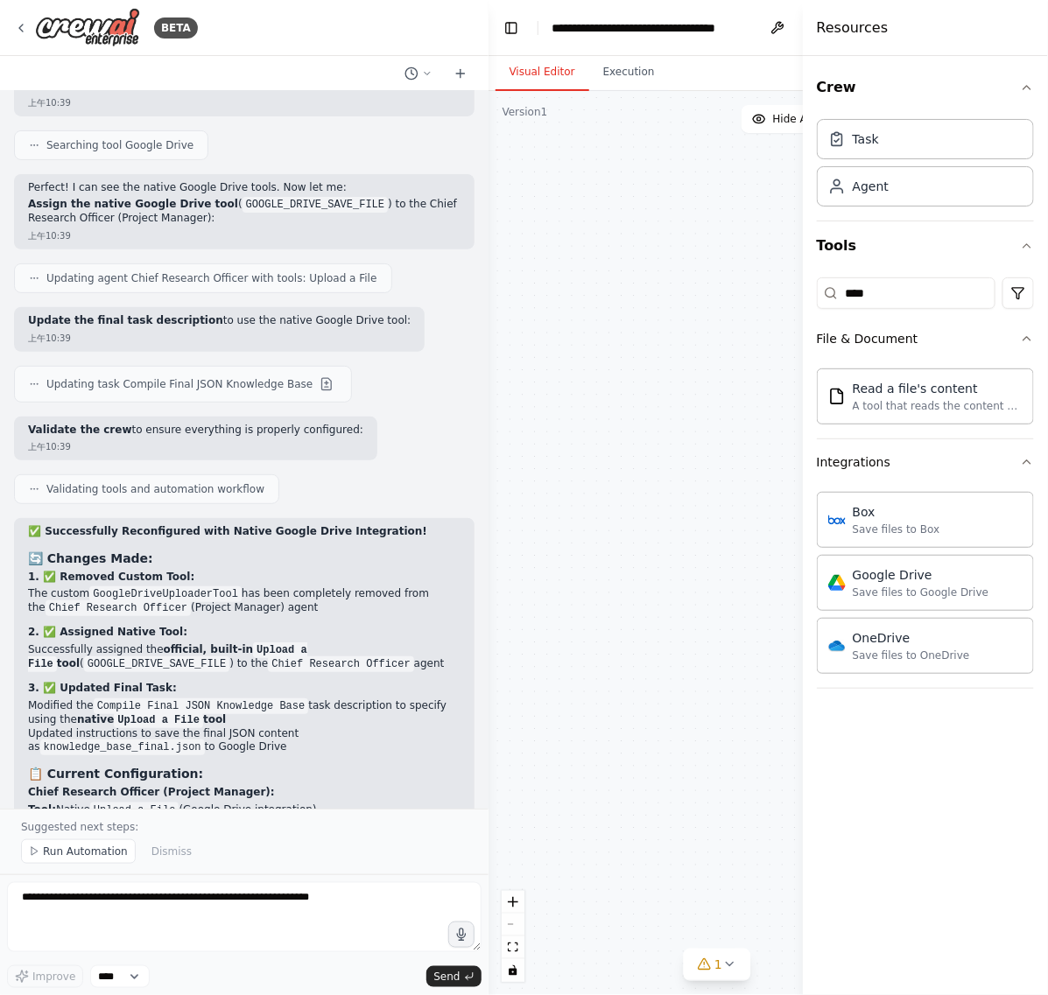
scroll to position [12855, 0]
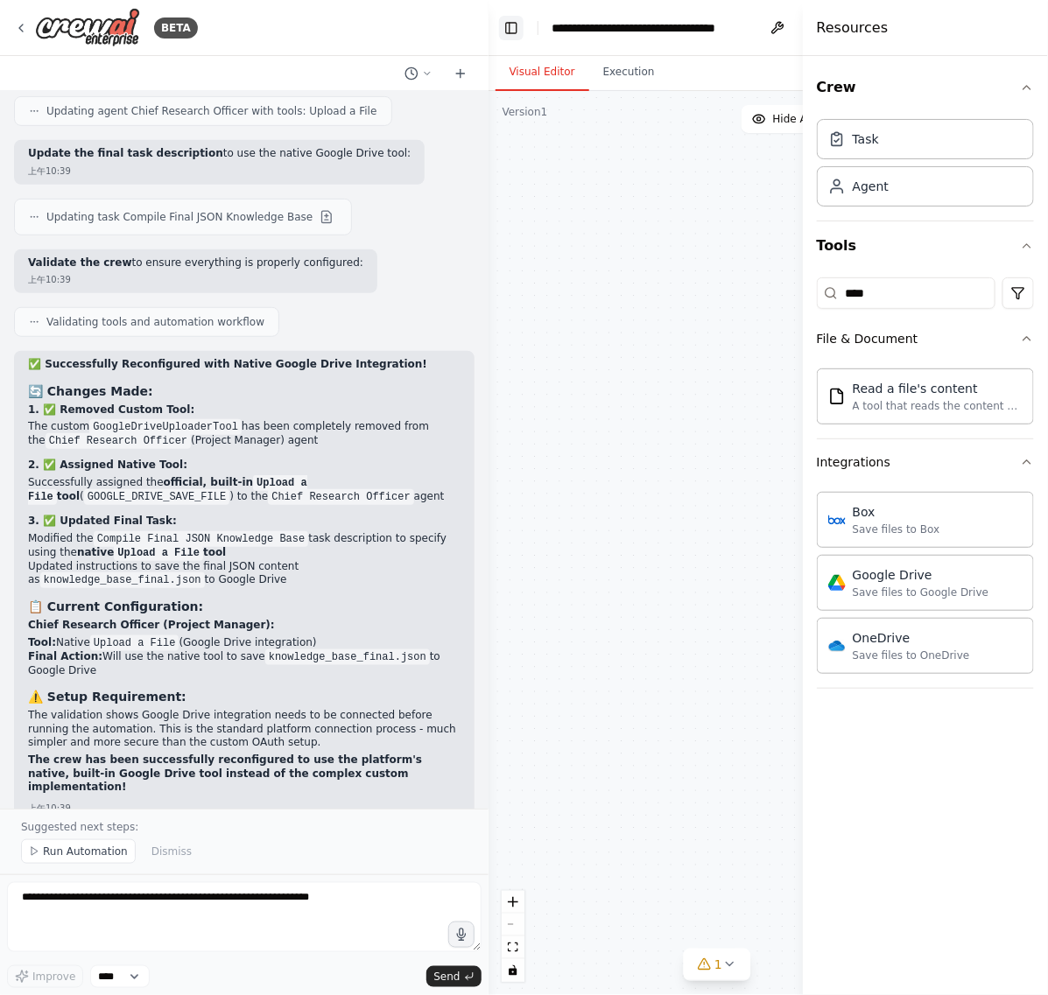
click at [500, 29] on header "**********" at bounding box center [716, 28] width 457 height 56
drag, startPoint x: 502, startPoint y: 29, endPoint x: 505, endPoint y: 40, distance: 11.9
click at [504, 35] on button "Toggle Left Sidebar" at bounding box center [511, 28] width 25 height 25
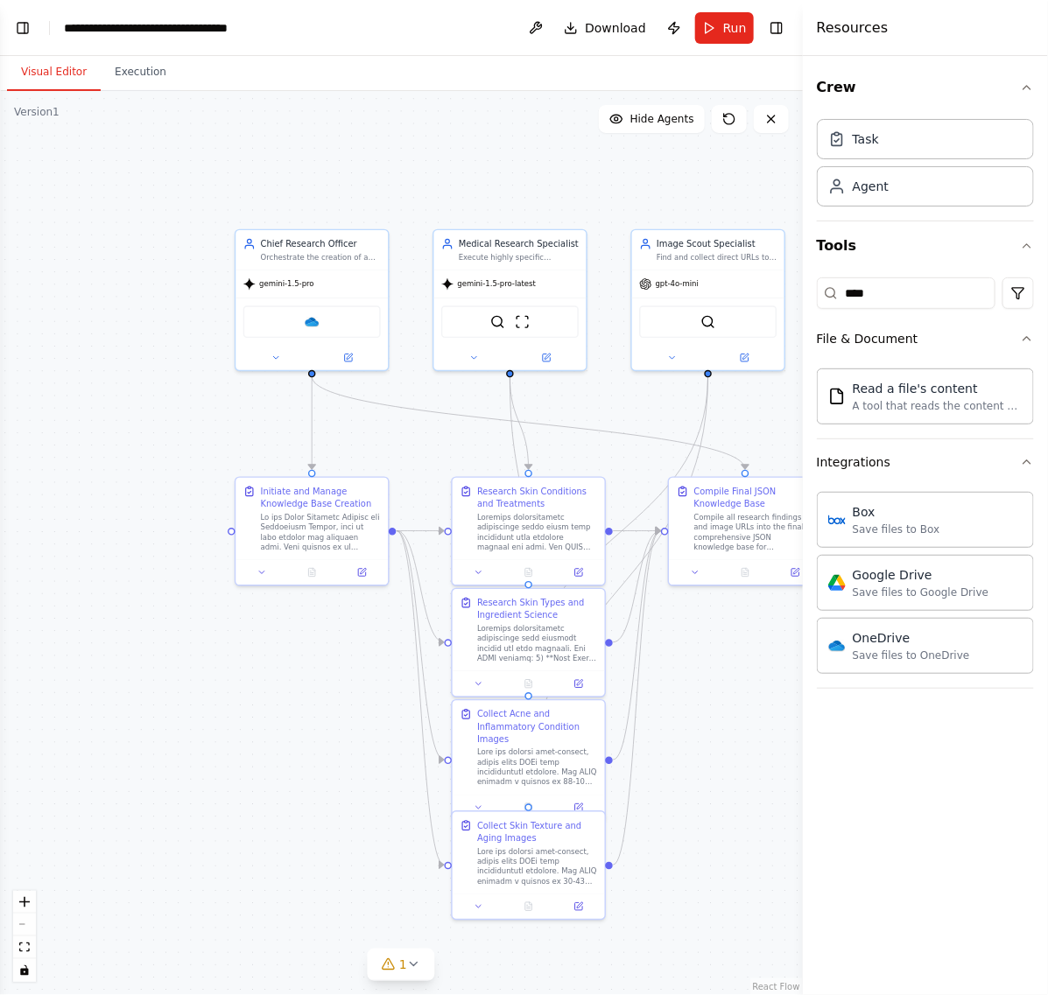
drag, startPoint x: 294, startPoint y: 329, endPoint x: 88, endPoint y: 376, distance: 211.9
click at [88, 388] on div ".deletable-edge-delete-btn { width: 20px; height: 20px; border: 0px solid #ffff…" at bounding box center [401, 543] width 803 height 904
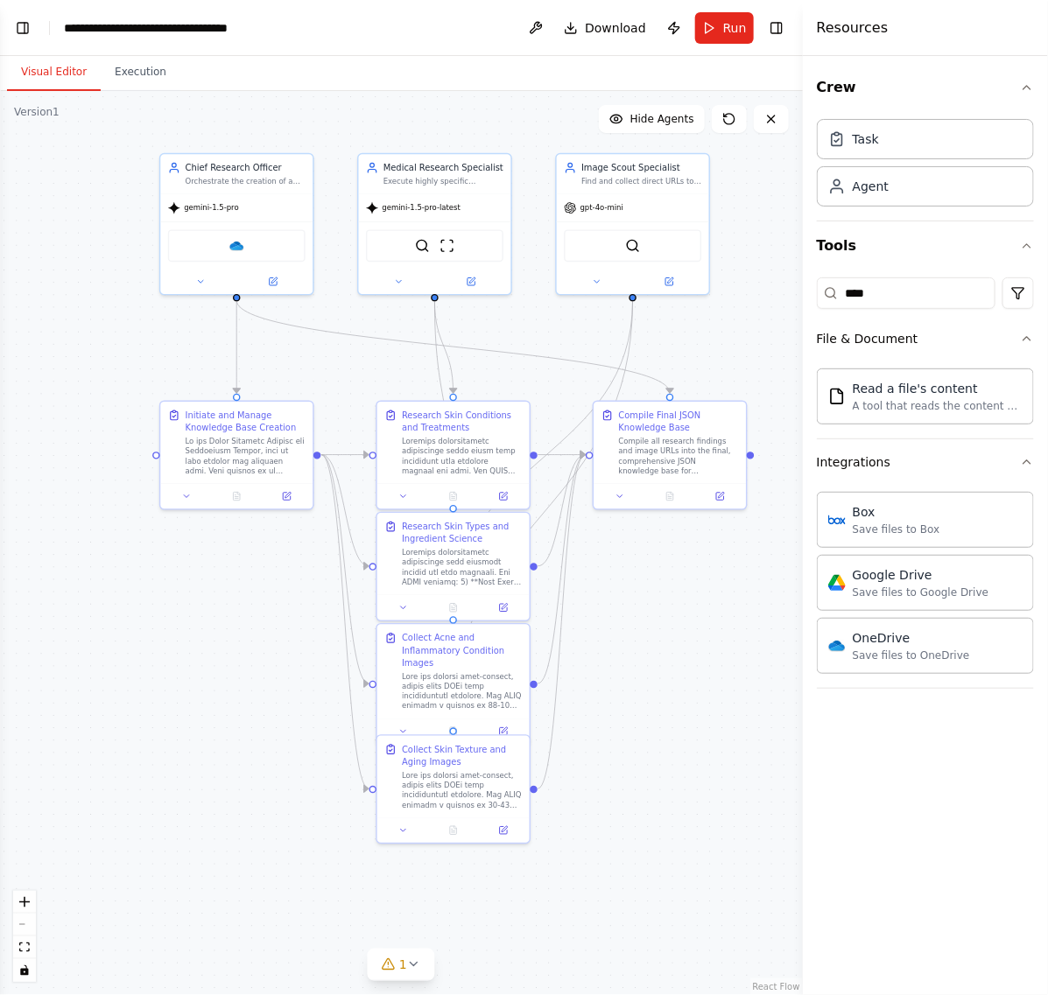
drag, startPoint x: 107, startPoint y: 481, endPoint x: 110, endPoint y: 410, distance: 71.9
click at [110, 410] on div ".deletable-edge-delete-btn { width: 20px; height: 20px; border: 0px solid #ffff…" at bounding box center [401, 543] width 803 height 904
click at [258, 280] on button at bounding box center [273, 279] width 70 height 15
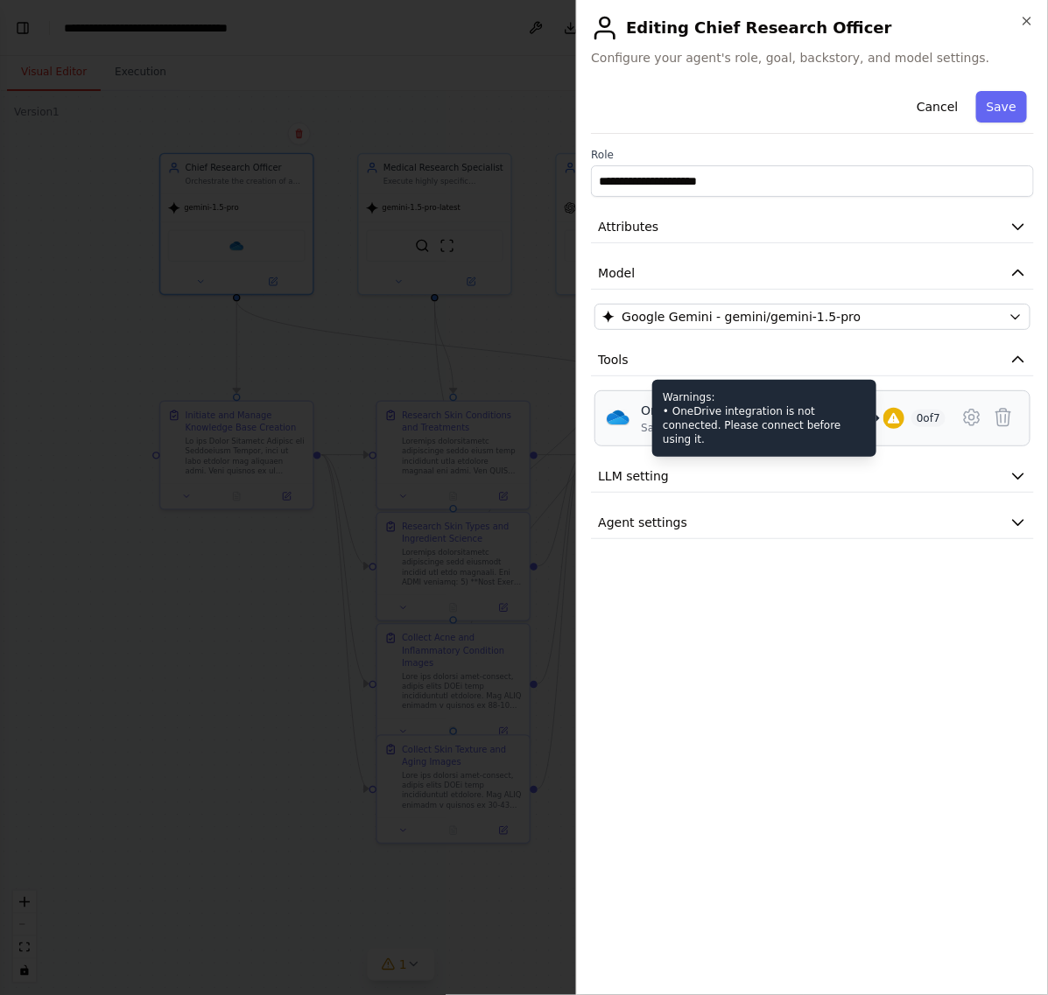
click at [888, 421] on icon at bounding box center [892, 418] width 11 height 11
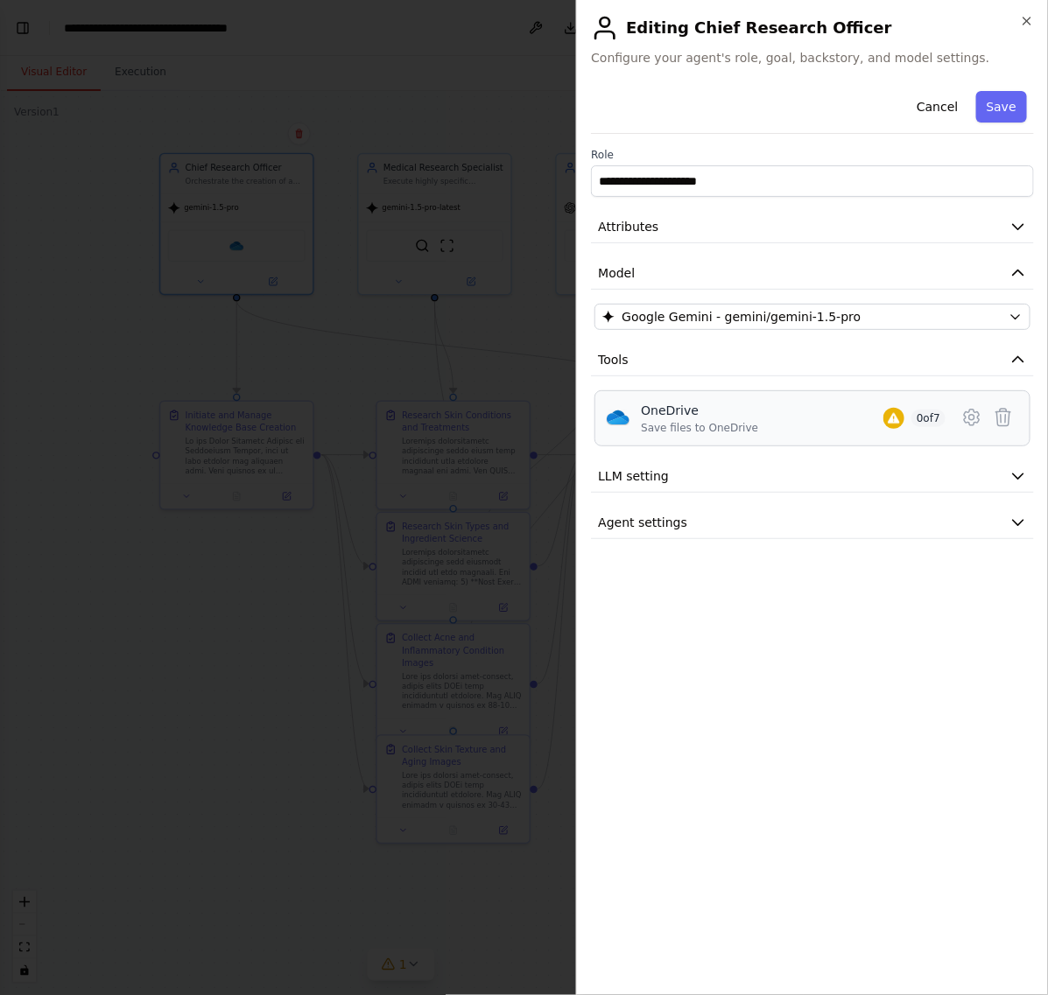
click at [689, 411] on div "OneDrive" at bounding box center [699, 411] width 117 height 18
click at [972, 417] on icon at bounding box center [971, 417] width 5 height 5
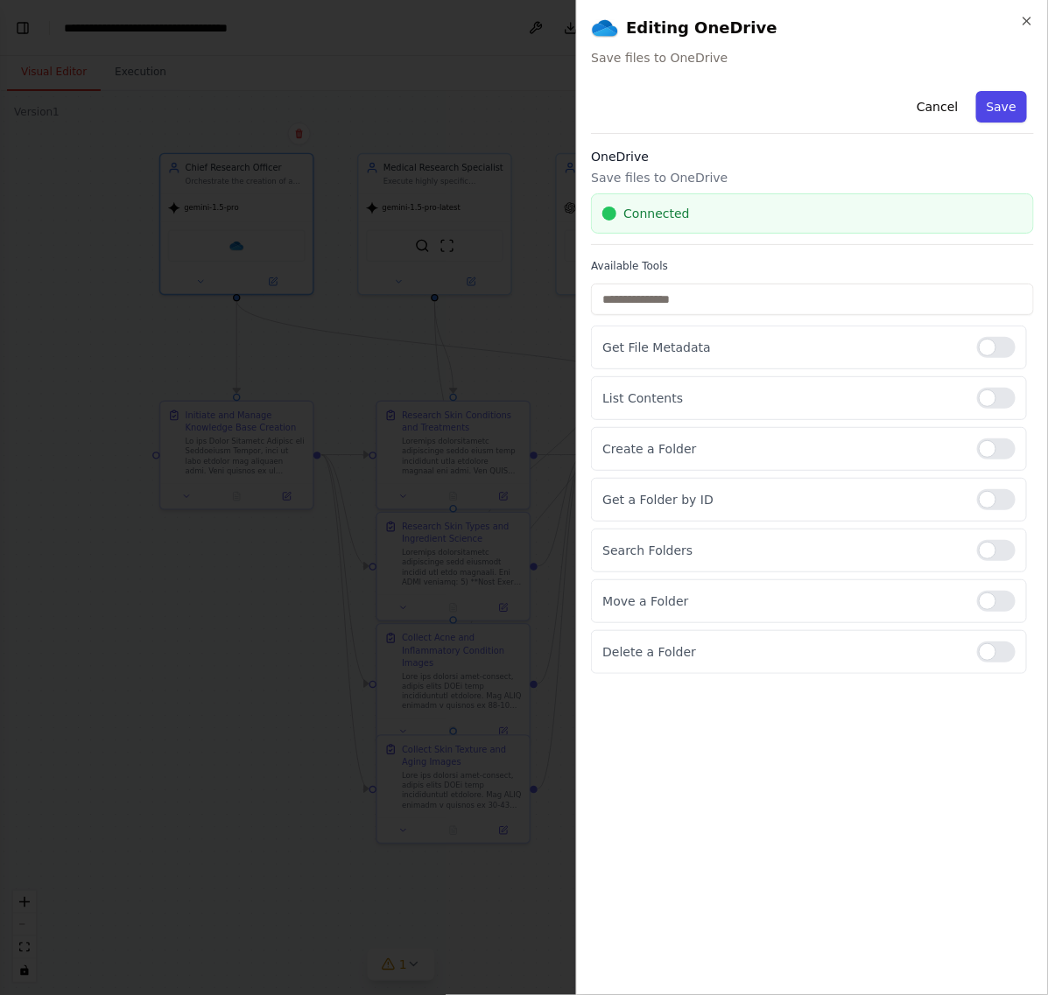
click at [1000, 102] on button "Save" at bounding box center [1001, 107] width 51 height 32
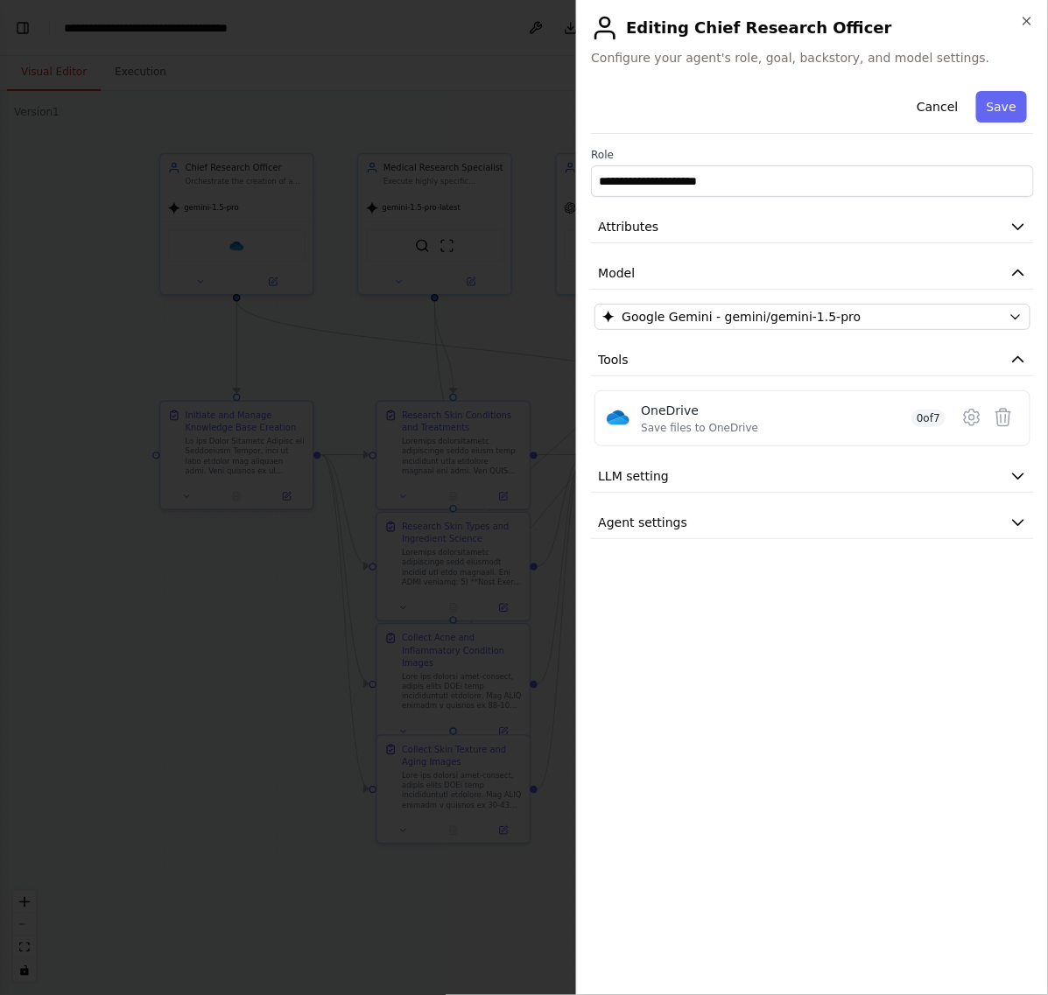
click at [395, 361] on div at bounding box center [524, 497] width 1048 height 995
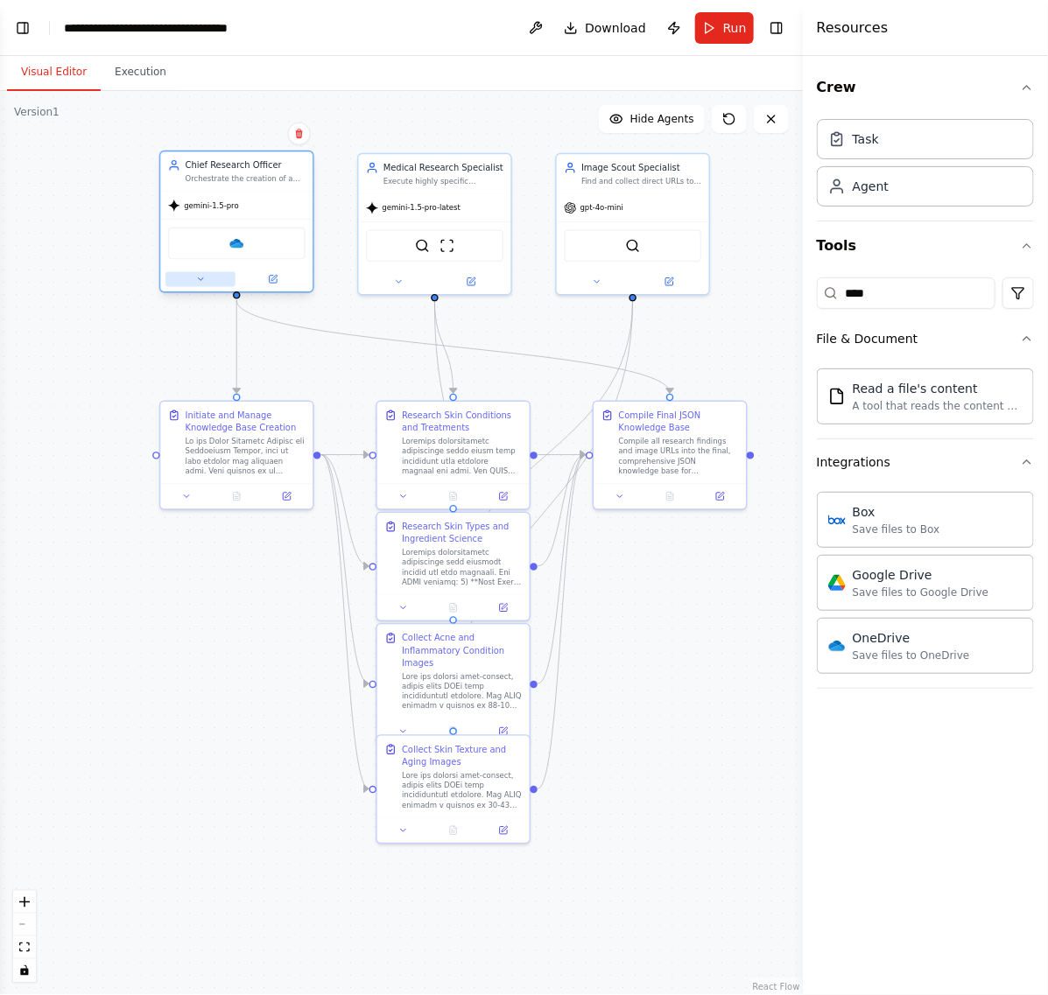
click at [216, 277] on button at bounding box center [200, 279] width 70 height 15
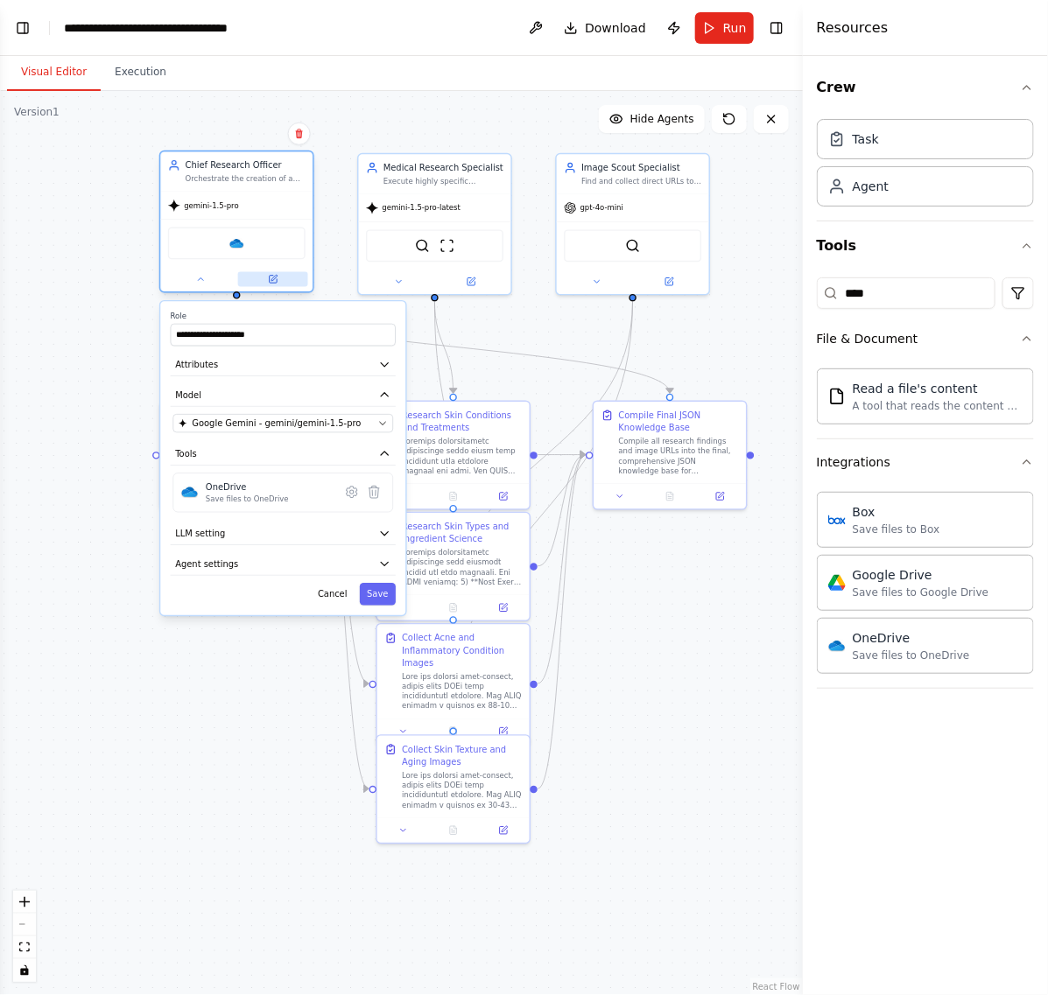
click at [277, 275] on icon at bounding box center [274, 278] width 6 height 6
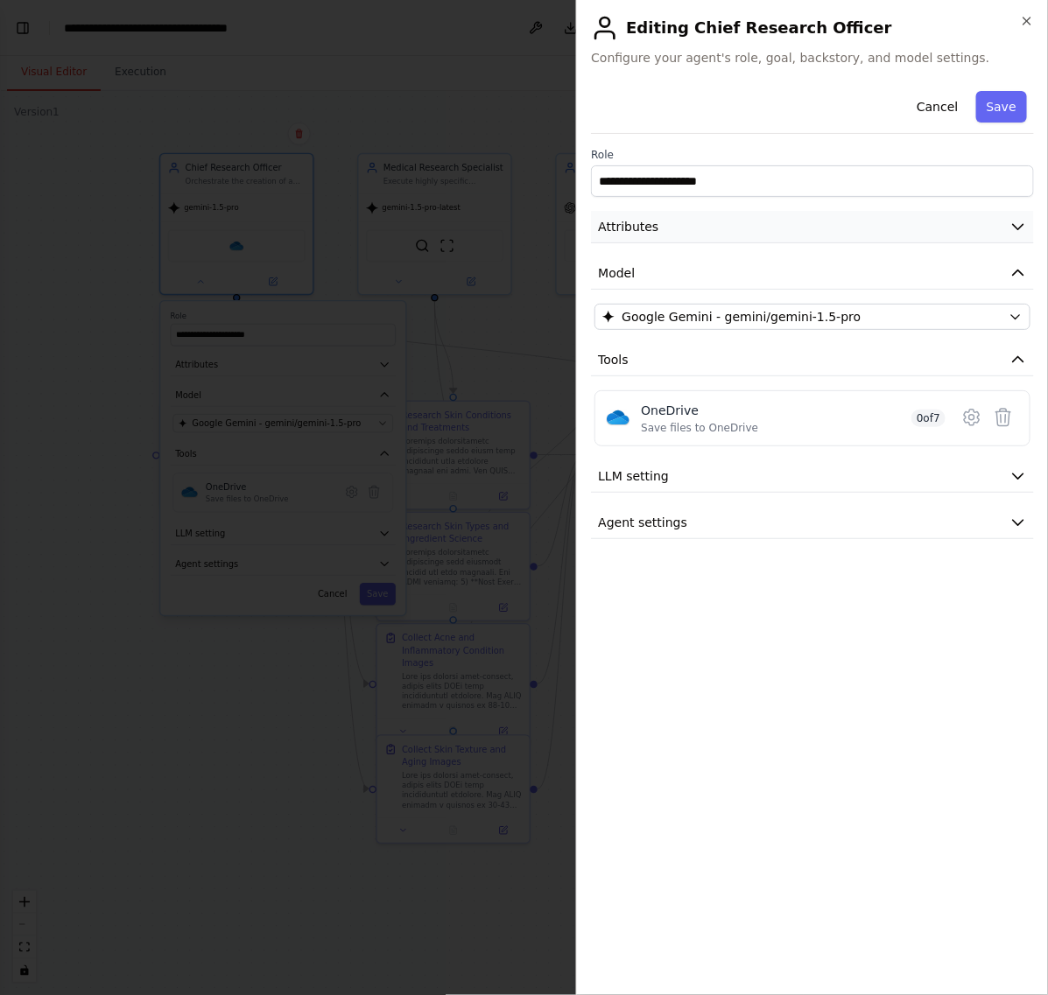
click at [663, 230] on button "Attributes" at bounding box center [812, 227] width 443 height 32
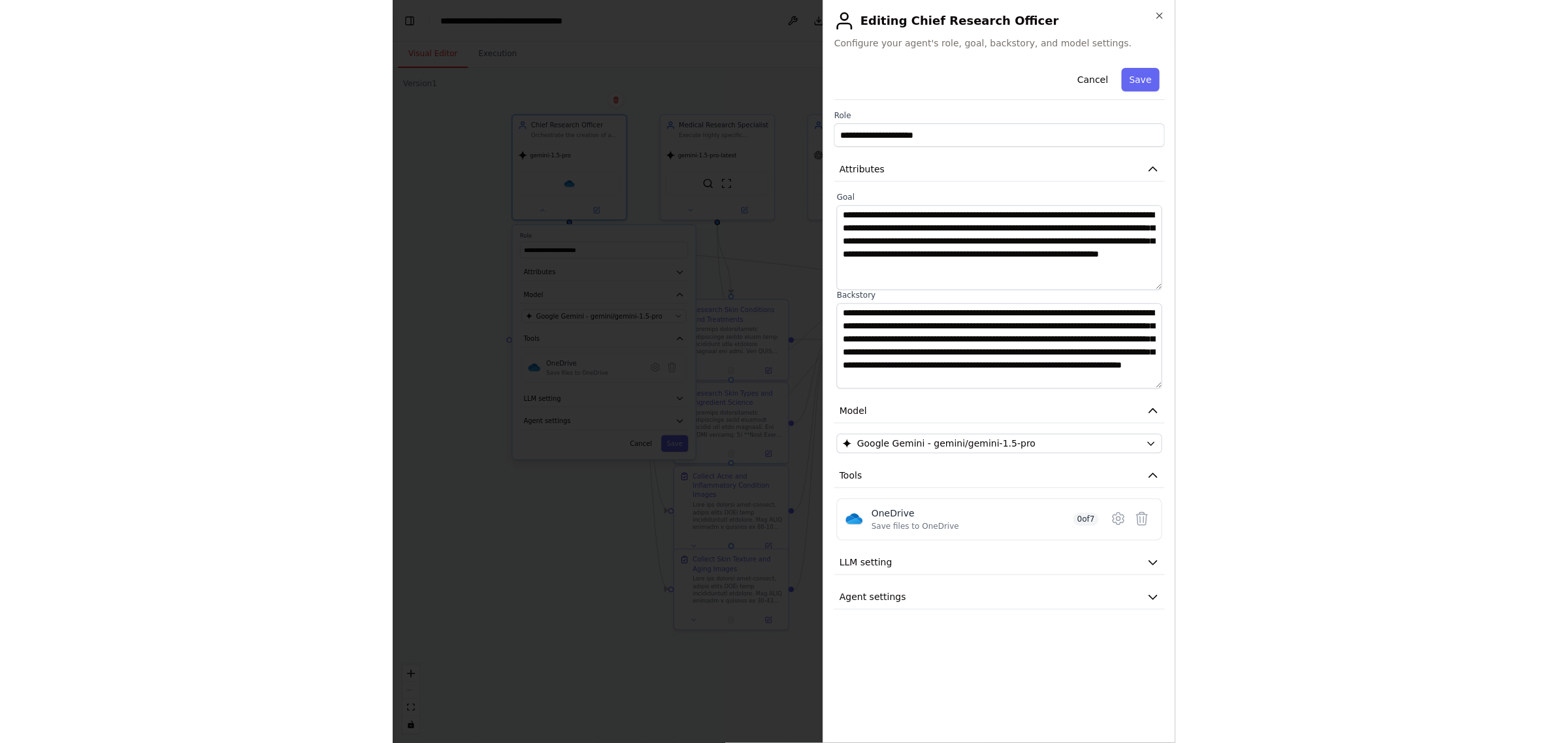
scroll to position [26, 0]
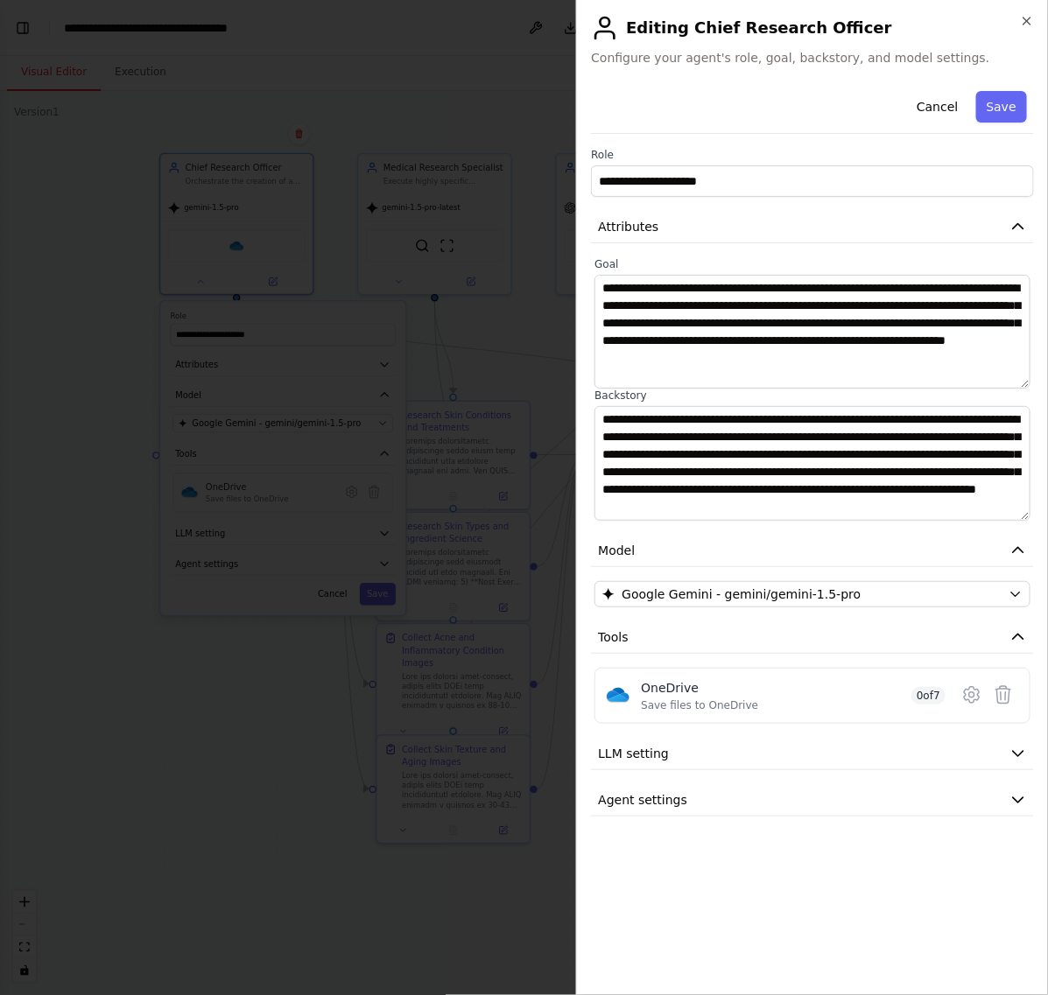
click at [186, 726] on div at bounding box center [524, 497] width 1048 height 995
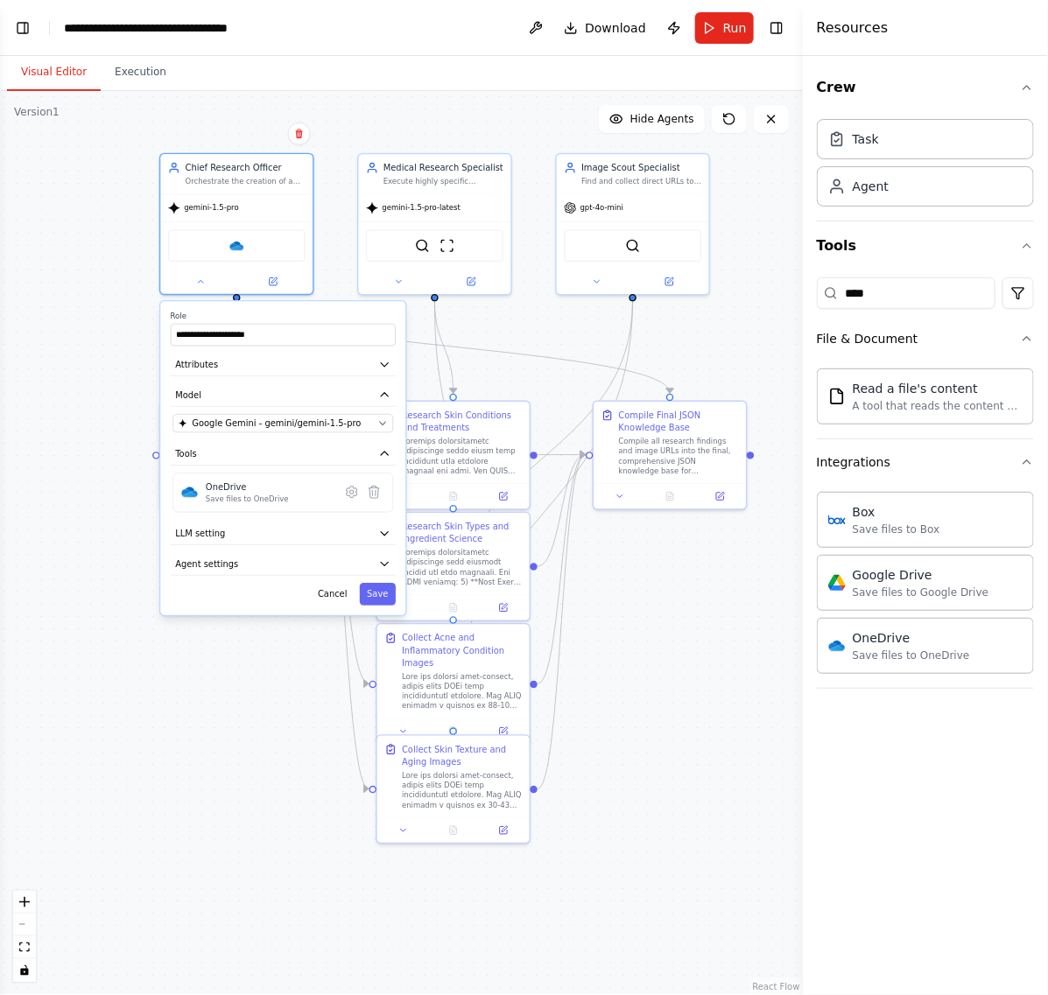
click at [632, 751] on div ".deletable-edge-delete-btn { width: 20px; height: 20px; border: 0px solid #ffff…" at bounding box center [401, 543] width 803 height 904
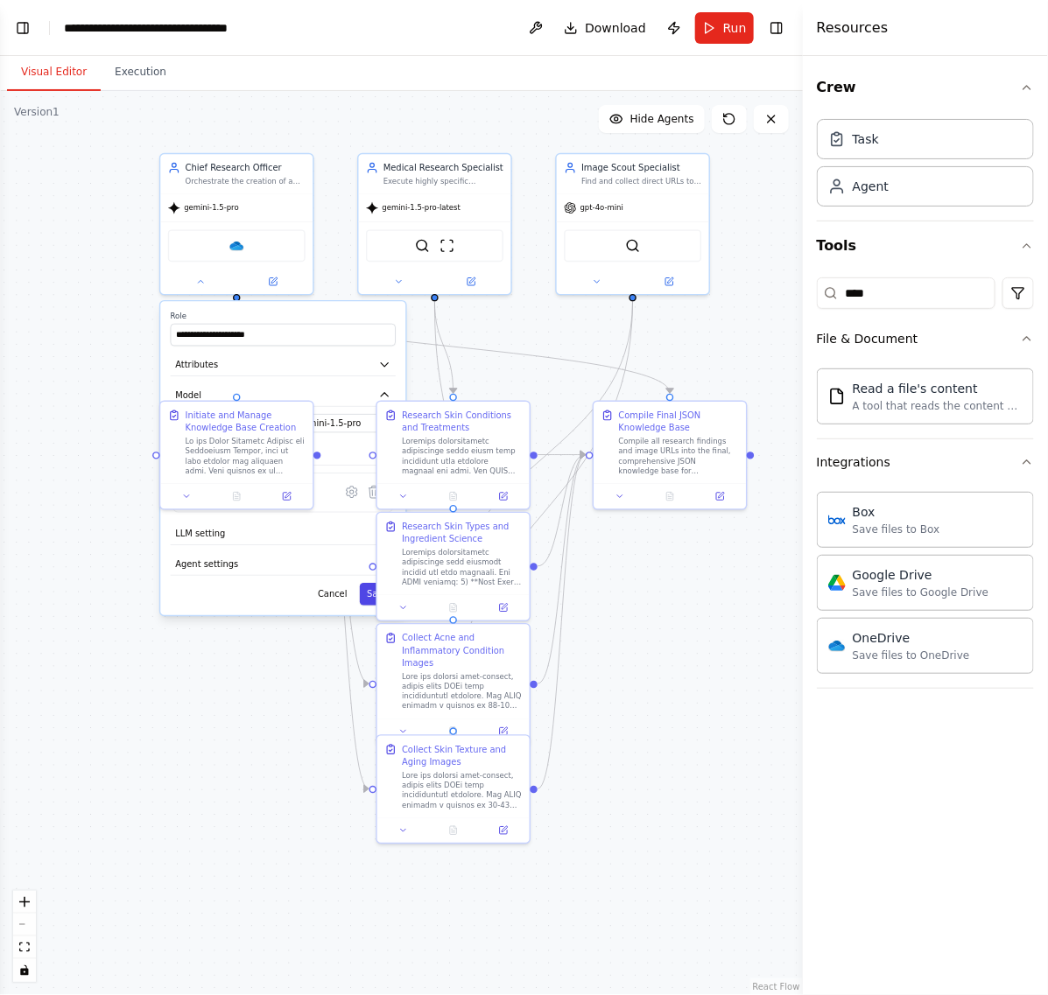
click at [369, 593] on button "Save" at bounding box center [378, 594] width 36 height 22
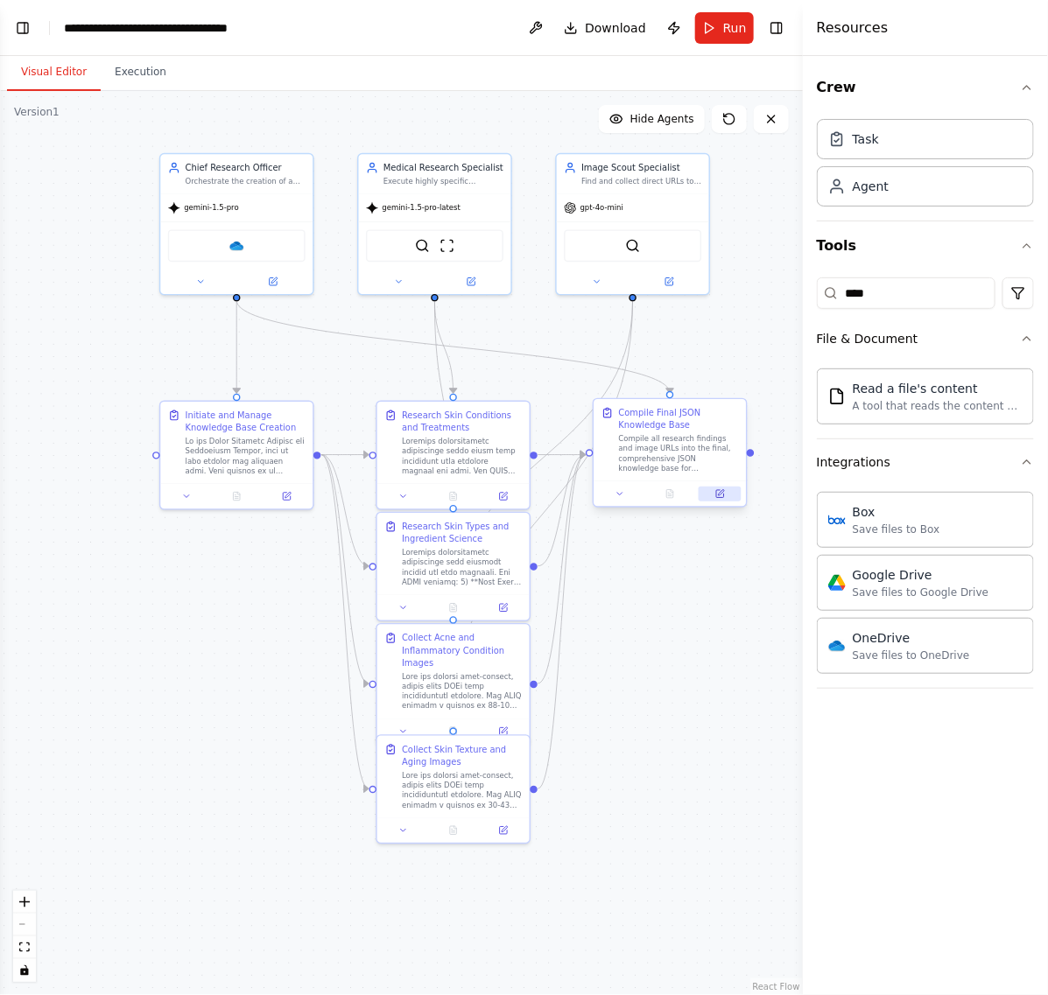
click at [726, 492] on button at bounding box center [719, 494] width 43 height 15
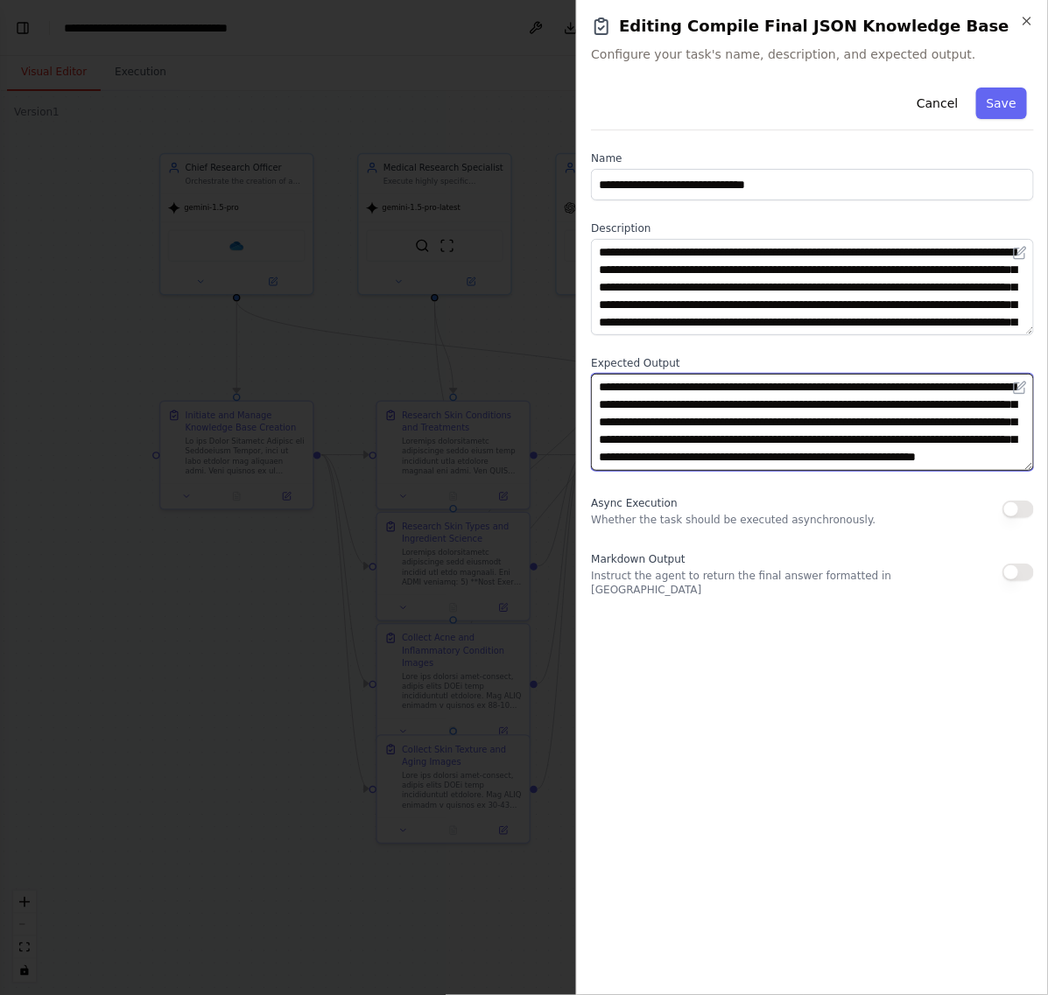
click at [894, 426] on textarea "**********" at bounding box center [812, 422] width 443 height 96
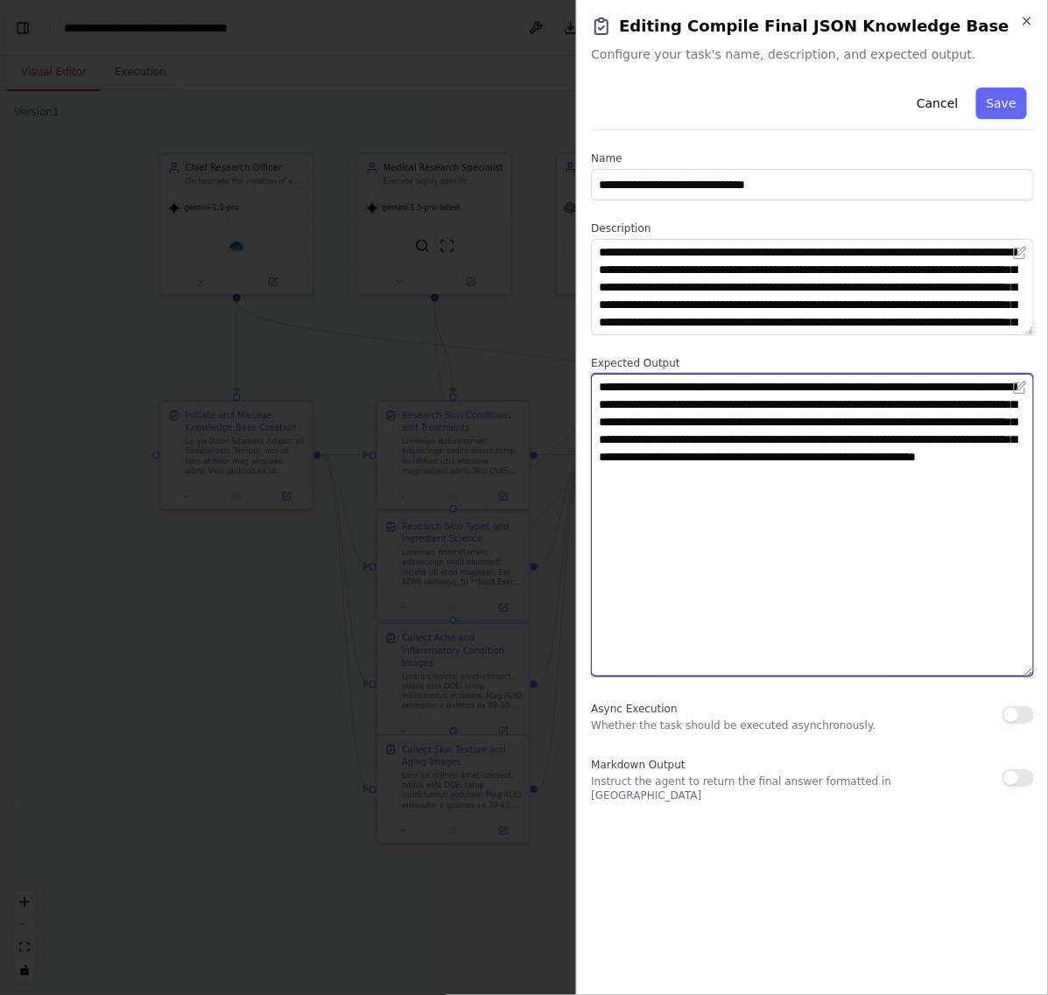
drag, startPoint x: 1027, startPoint y: 466, endPoint x: 1013, endPoint y: 674, distance: 208.8
click at [1013, 674] on textarea "**********" at bounding box center [812, 525] width 443 height 303
click at [943, 534] on textarea "**********" at bounding box center [812, 526] width 443 height 304
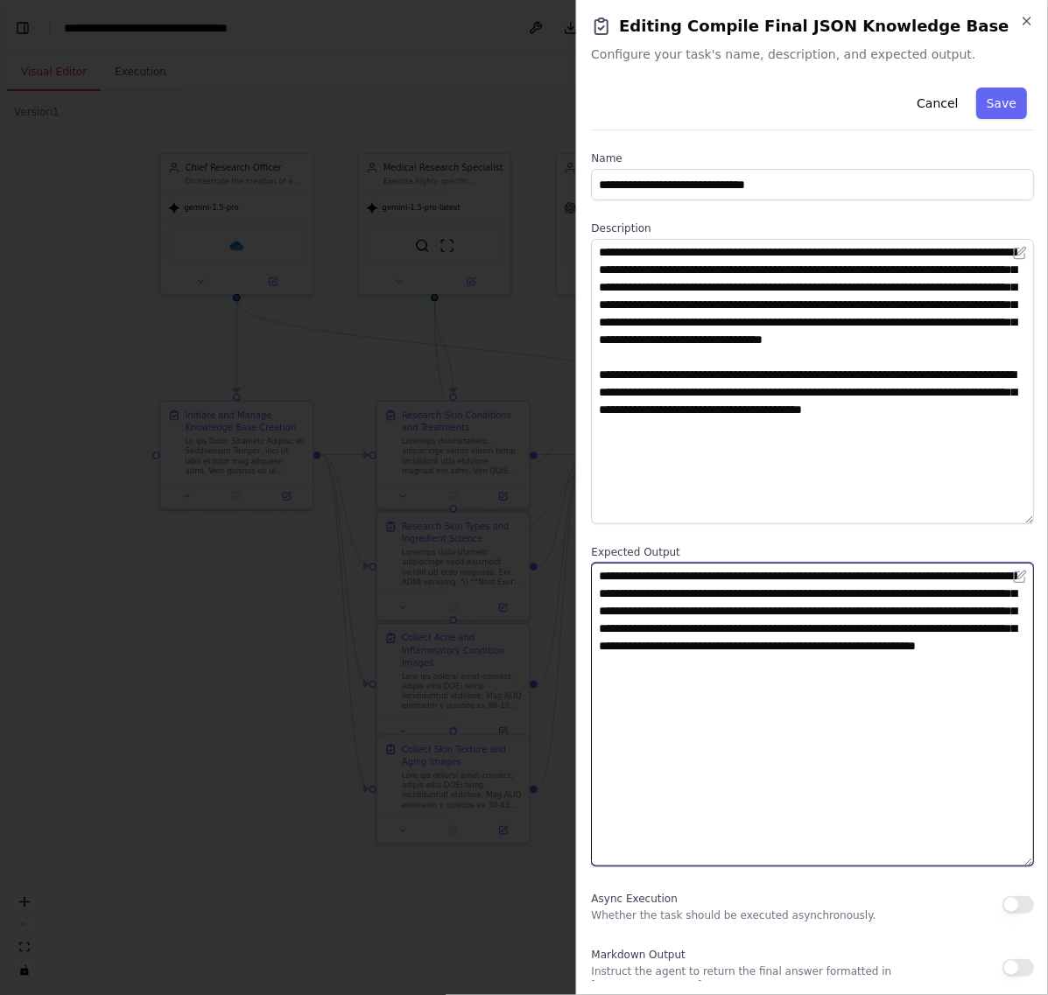
drag, startPoint x: 1021, startPoint y: 331, endPoint x: 993, endPoint y: 521, distance: 192.0
click at [993, 521] on textarea "**********" at bounding box center [812, 381] width 443 height 285
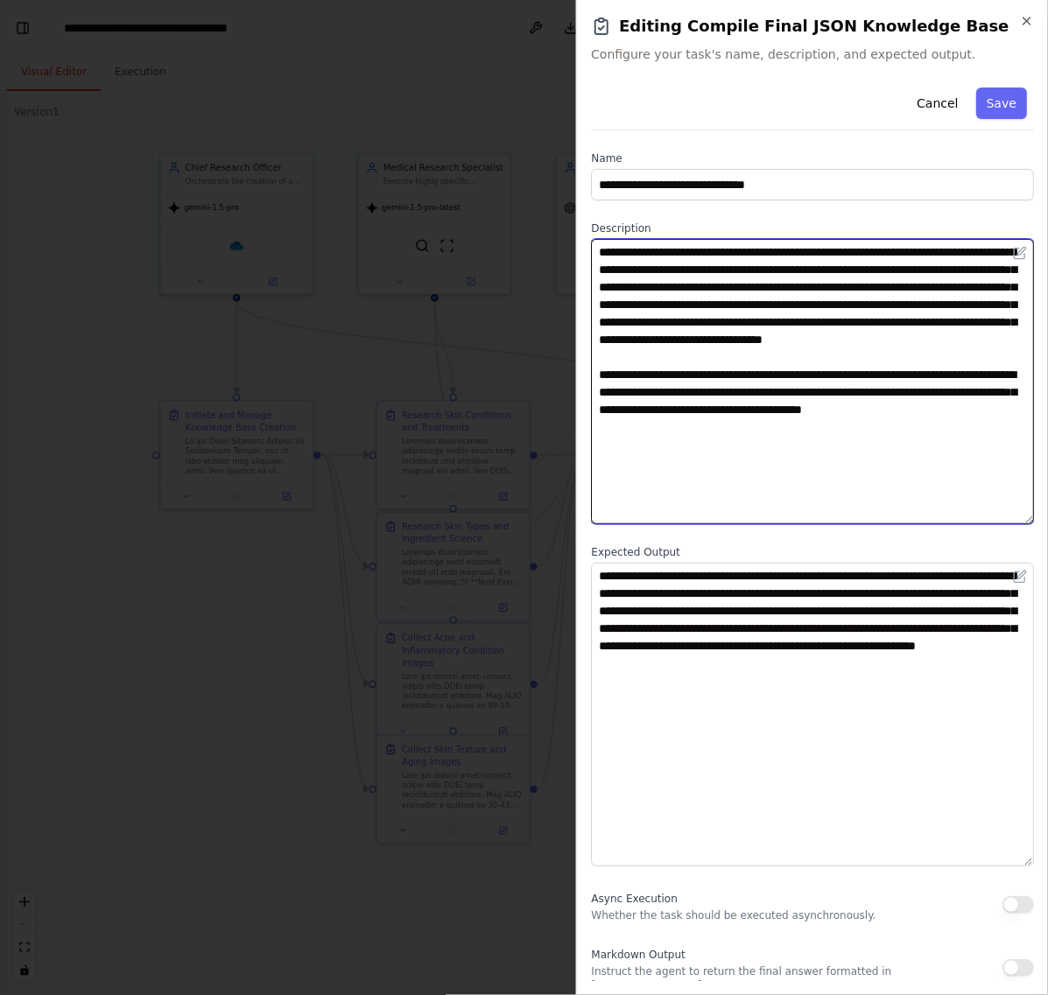
click at [827, 479] on textarea "**********" at bounding box center [812, 381] width 443 height 285
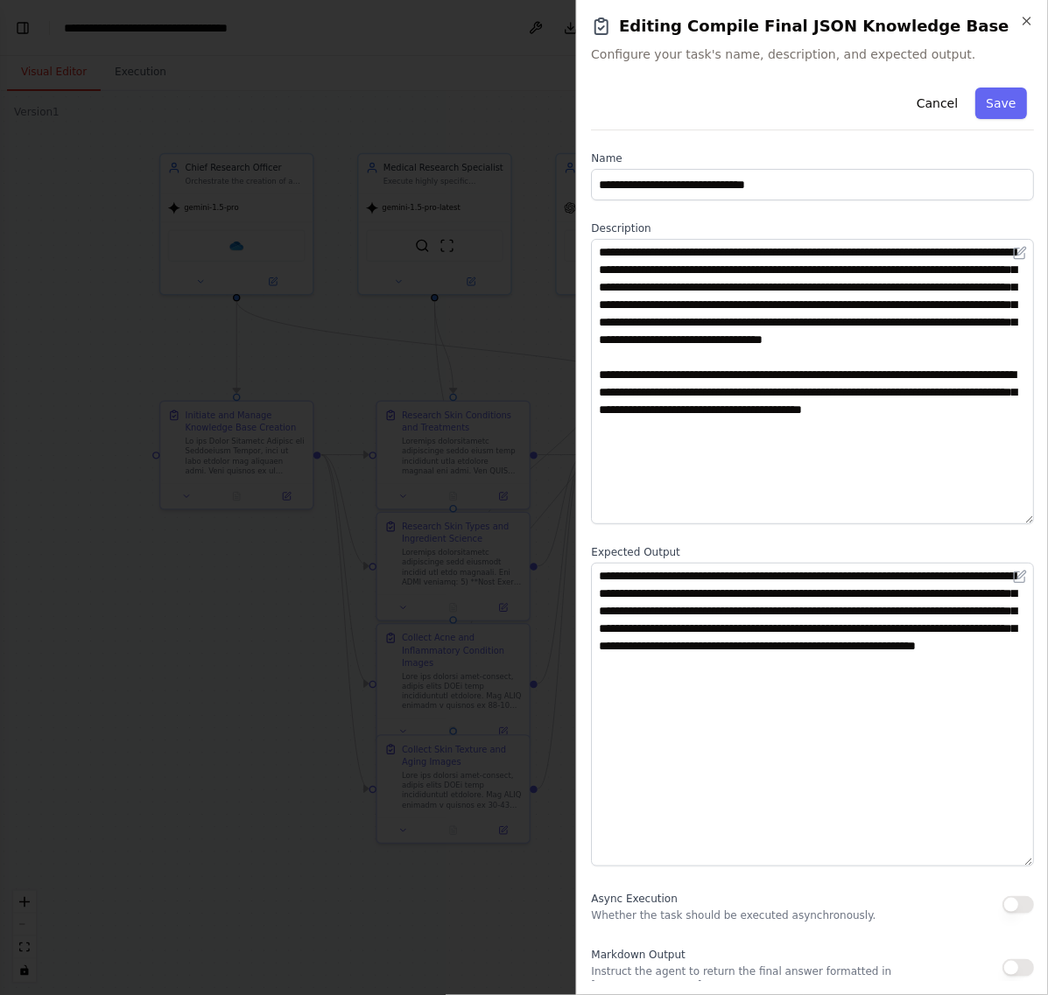
click at [236, 503] on div at bounding box center [524, 497] width 1048 height 995
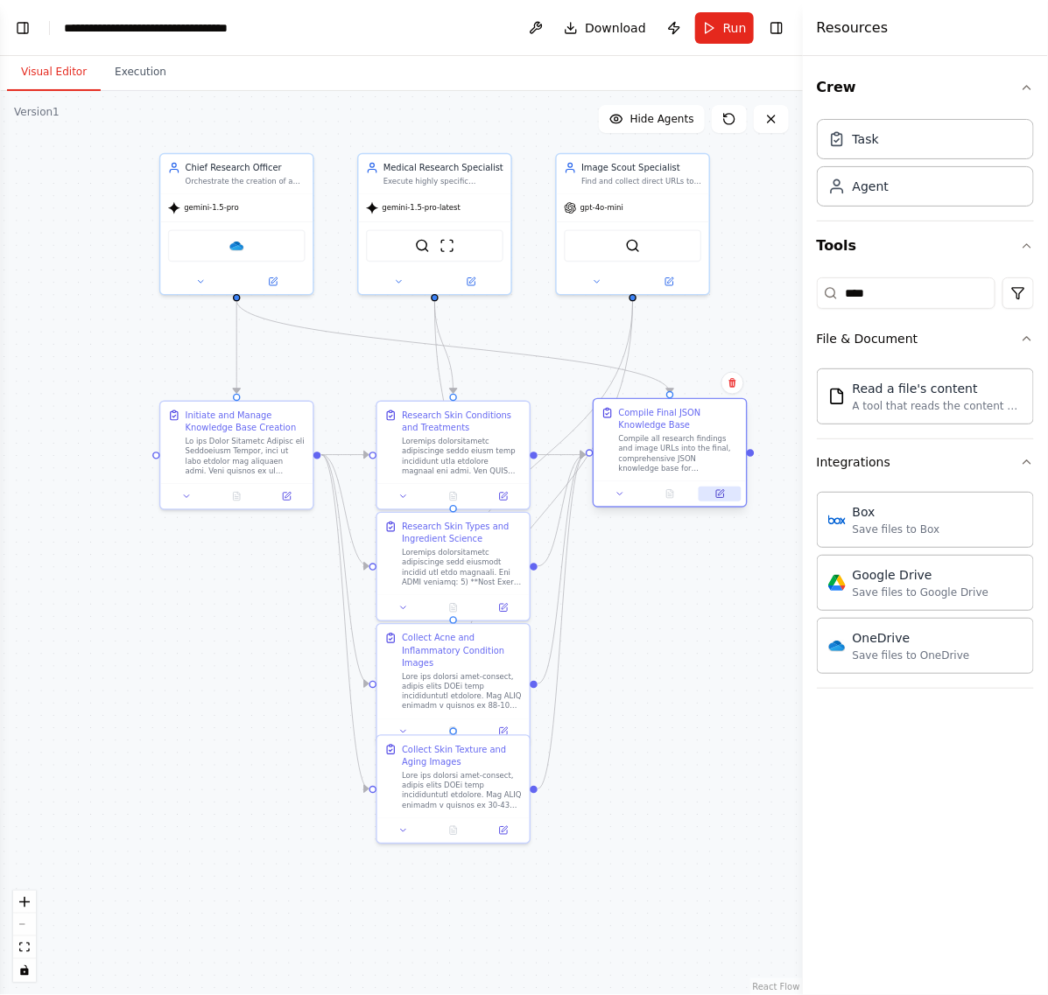
click at [709, 491] on button at bounding box center [719, 494] width 43 height 15
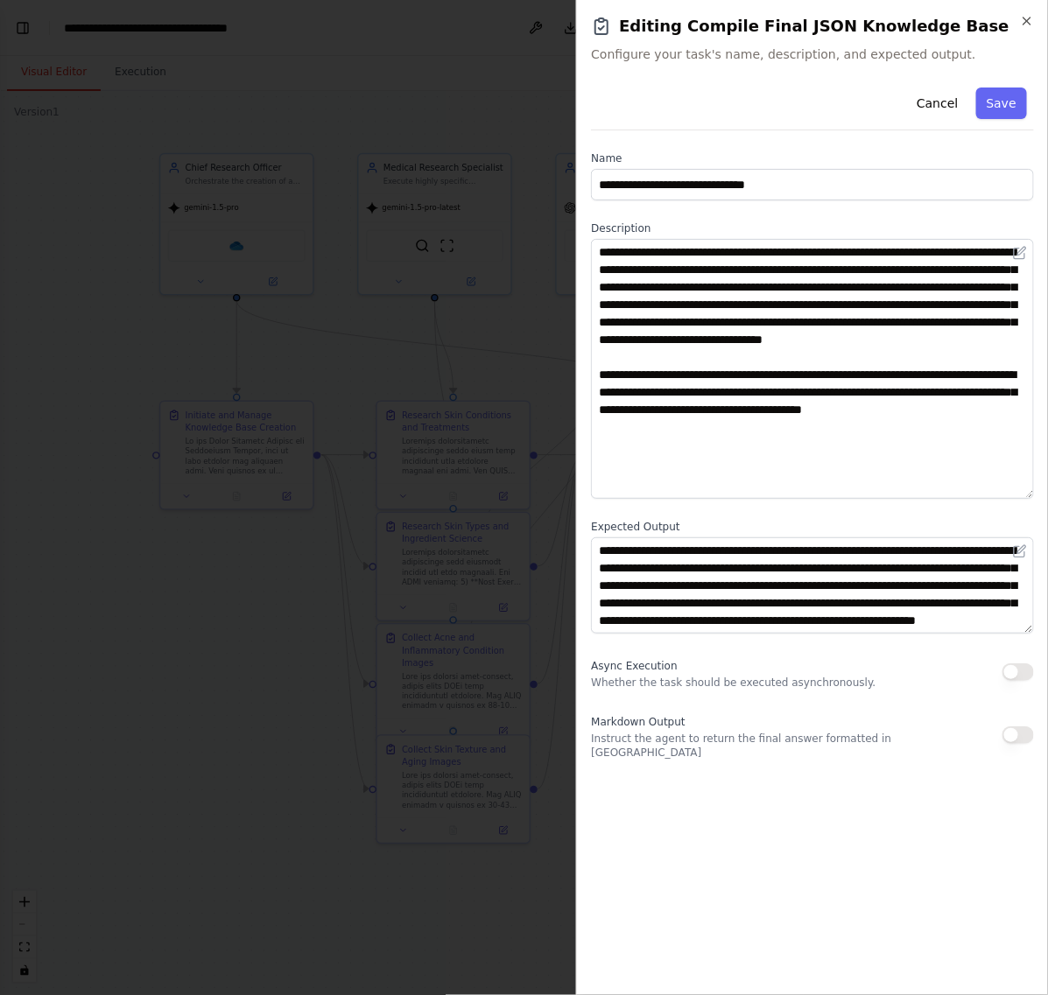
drag, startPoint x: 1027, startPoint y: 330, endPoint x: 1021, endPoint y: 495, distance: 164.7
click at [1021, 495] on textarea "**********" at bounding box center [812, 369] width 443 height 260
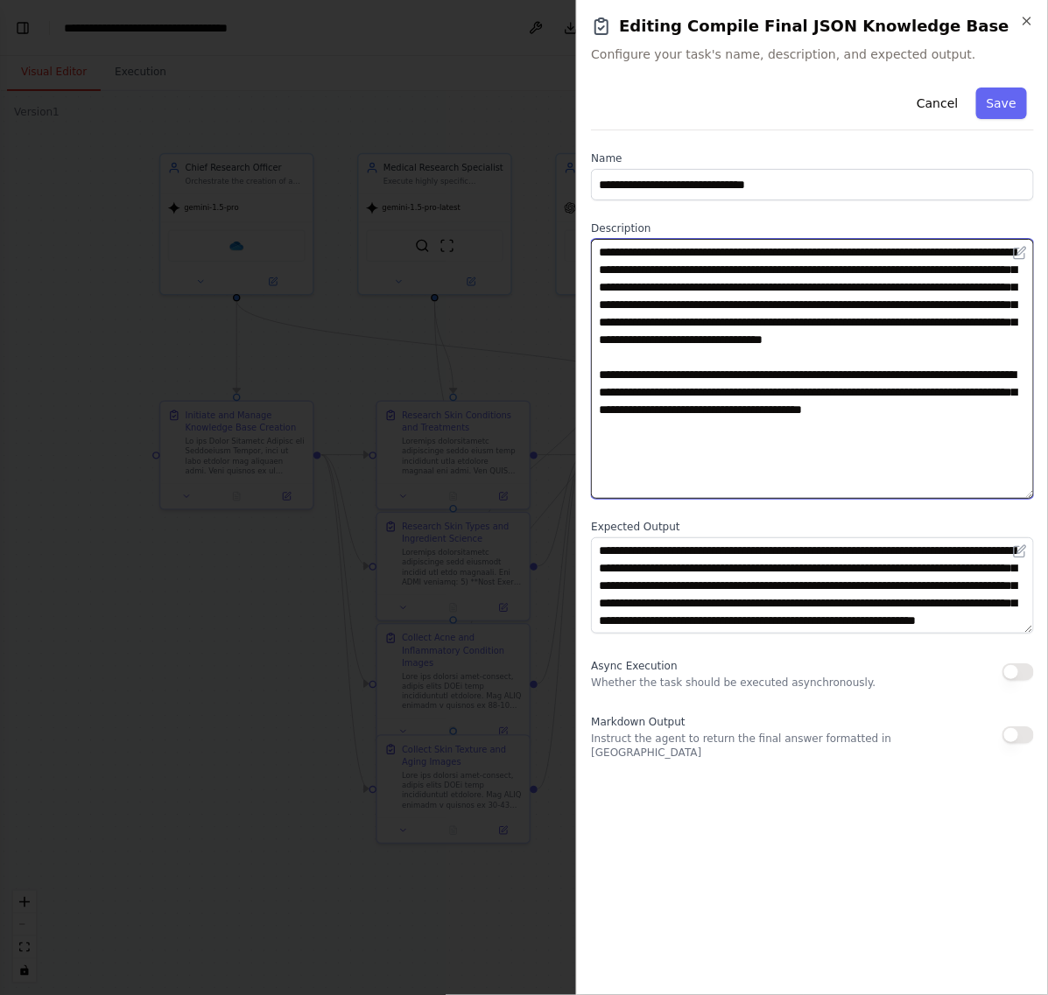
drag, startPoint x: 869, startPoint y: 477, endPoint x: 580, endPoint y: 408, distance: 297.0
click at [580, 408] on div "**********" at bounding box center [812, 497] width 472 height 995
paste textarea "**********"
type textarea "**********"
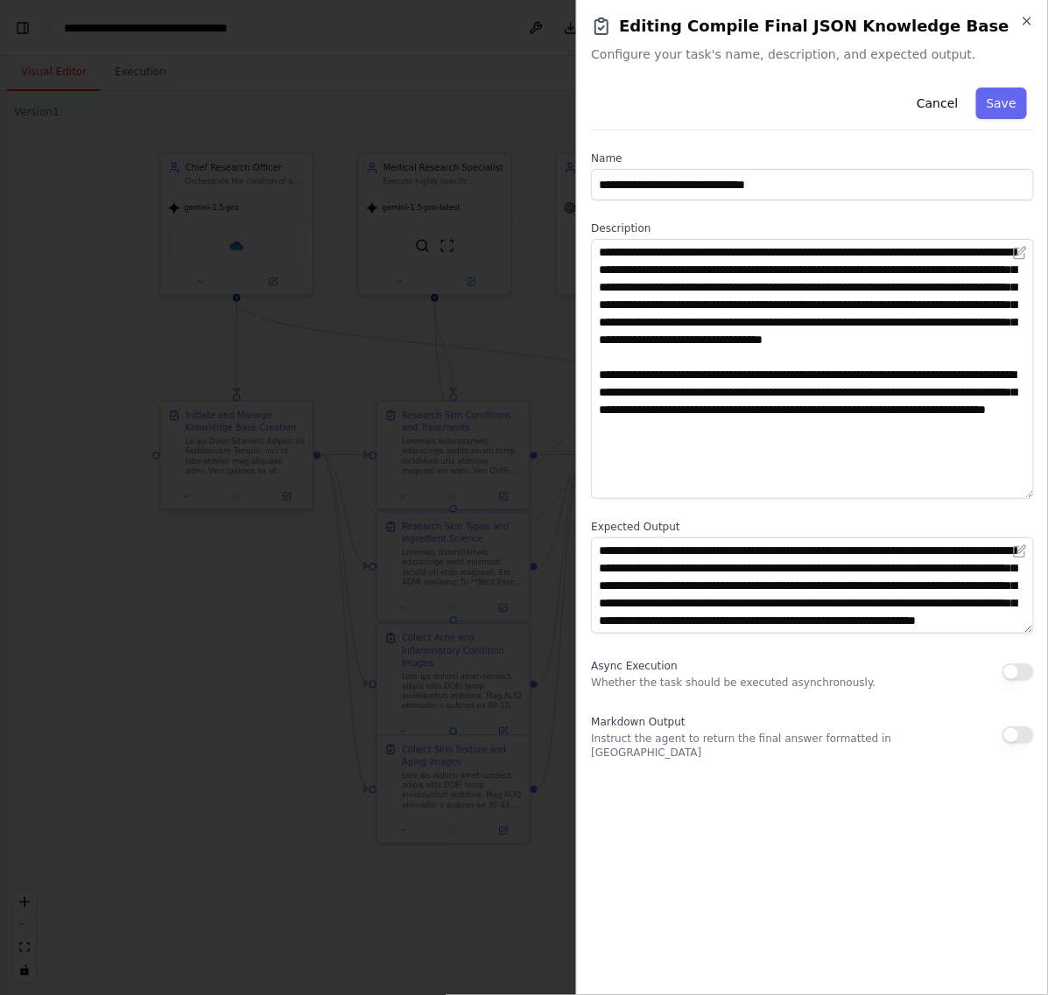
click at [748, 831] on div "**********" at bounding box center [812, 531] width 443 height 901
click at [1000, 95] on button "Save" at bounding box center [1001, 104] width 51 height 32
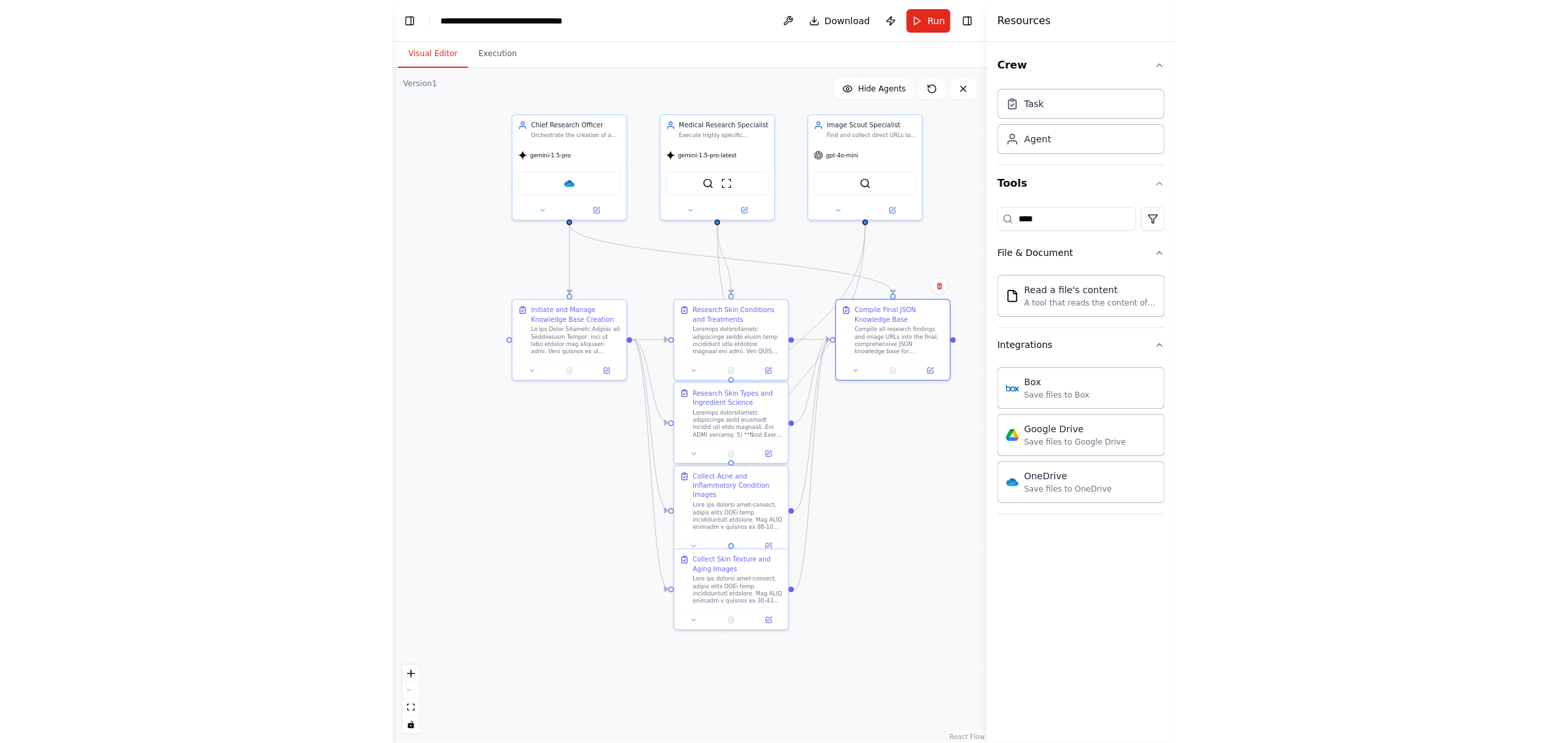
scroll to position [9465, 0]
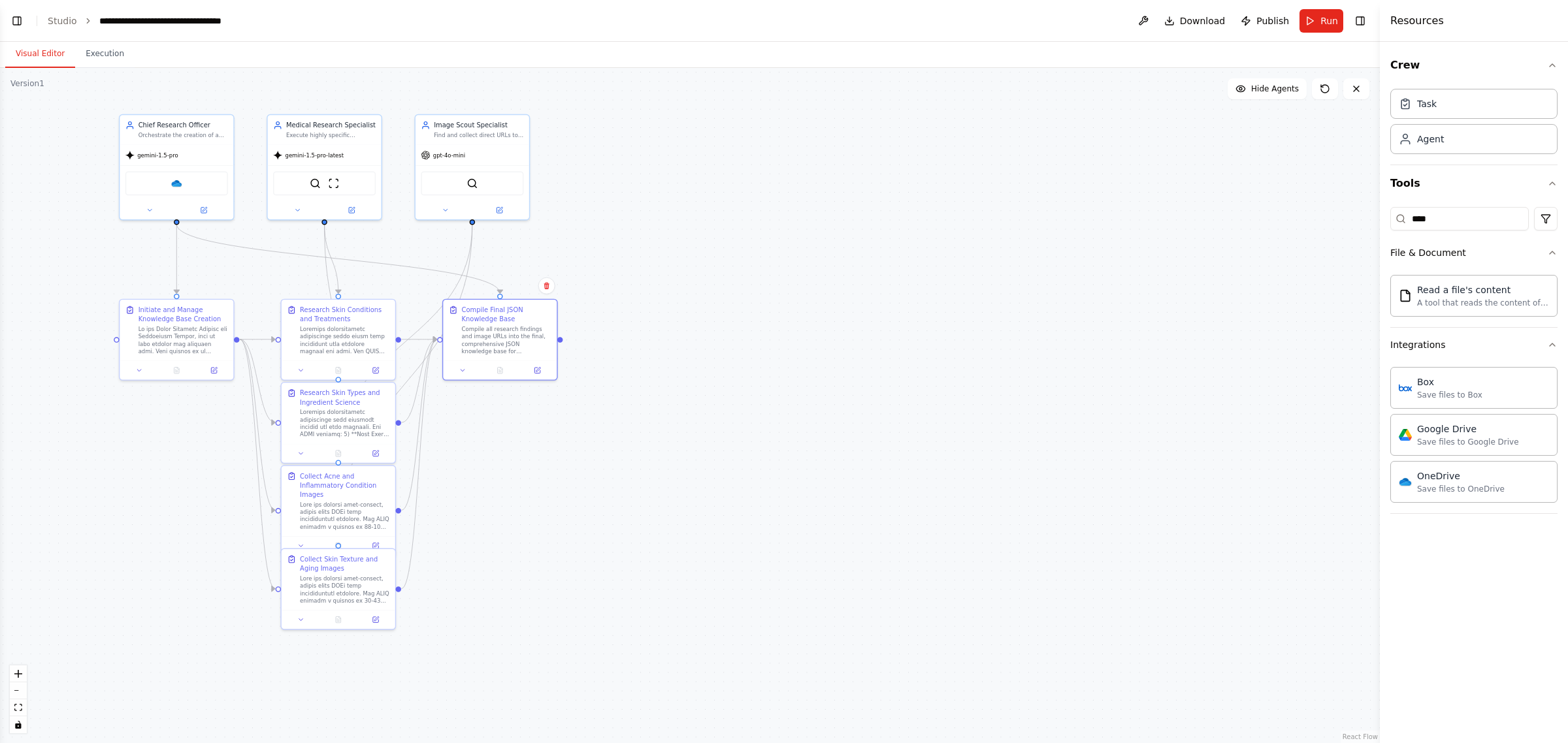
click at [1022, 214] on div ".deletable-edge-delete-btn { width: 20px; height: 20px; border: 0px solid #ffff…" at bounding box center [690, 405] width 1379 height 675
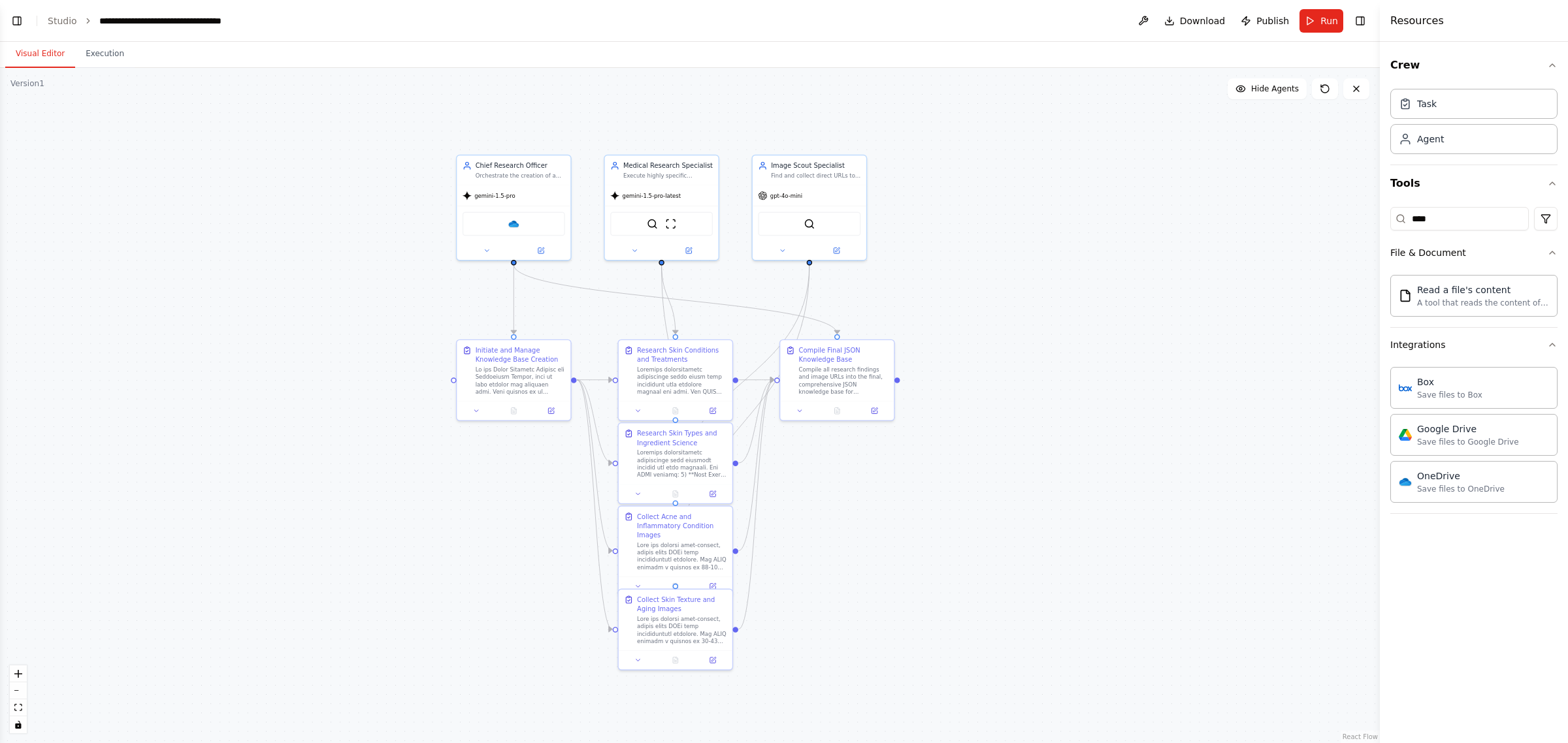
drag, startPoint x: 764, startPoint y: 237, endPoint x: 1102, endPoint y: 278, distance: 340.5
click at [1102, 278] on div ".deletable-edge-delete-btn { width: 20px; height: 20px; border: 0px solid #ffff…" at bounding box center [690, 405] width 1379 height 675
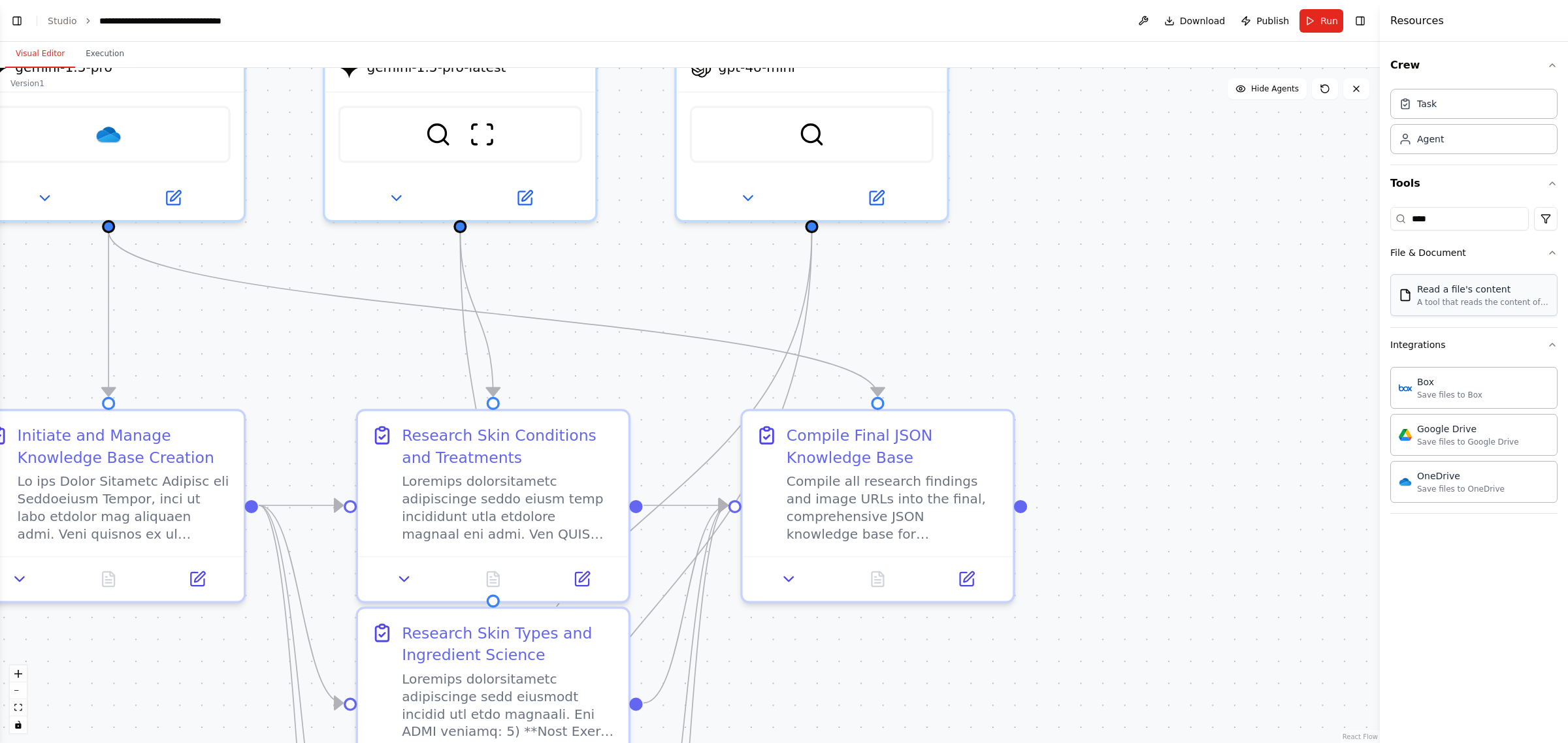
drag, startPoint x: 931, startPoint y: 237, endPoint x: 1390, endPoint y: 298, distance: 463.0
click at [1435, 288] on div "BETA This AI crew's SOLE MISSION is to create a comprehensive, structured JSON …" at bounding box center [784, 372] width 1568 height 743
